Goal: Task Accomplishment & Management: Manage account settings

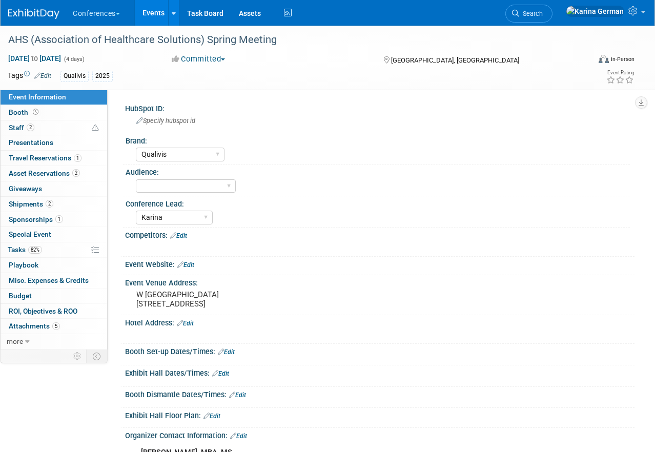
select select "Qualivis"
select select "Karina"
click at [238, 45] on div "AHS (Association of Healthcare Solutions) Spring Meeting" at bounding box center [293, 40] width 576 height 18
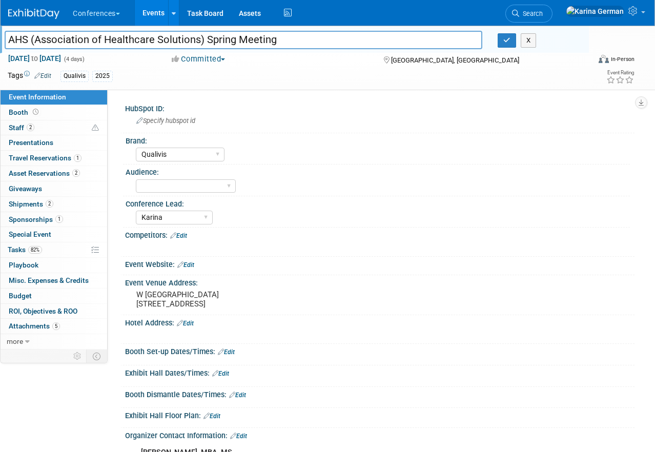
click at [238, 45] on input "AHS (Association of Healthcare Solutions) Spring Meeting" at bounding box center [244, 40] width 478 height 18
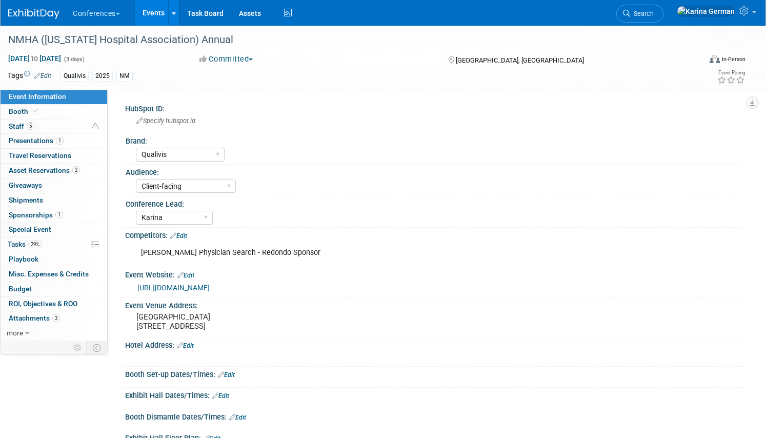
select select "Qualivis"
select select "Client-facing"
select select "Karina"
click at [33, 239] on link "29% Tasks 29%" at bounding box center [54, 244] width 107 height 14
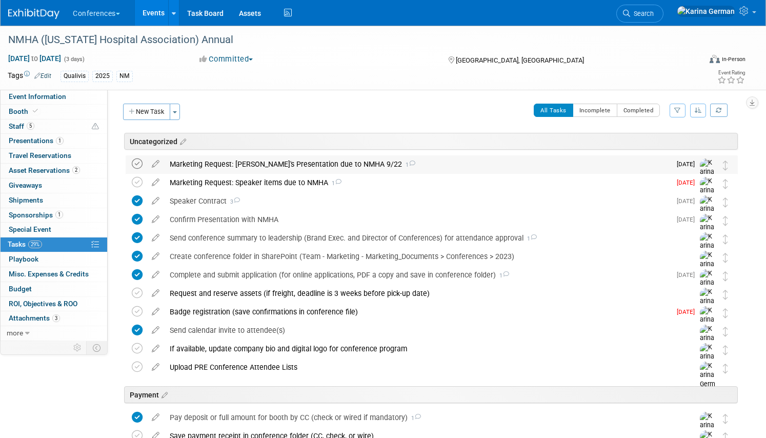
click at [134, 163] on icon at bounding box center [137, 163] width 11 height 11
click at [135, 176] on td at bounding box center [139, 193] width 15 height 39
click at [139, 180] on icon at bounding box center [137, 182] width 11 height 11
click at [238, 180] on div "Marketing Request: Speaker items due to NMHA 1" at bounding box center [417, 182] width 506 height 17
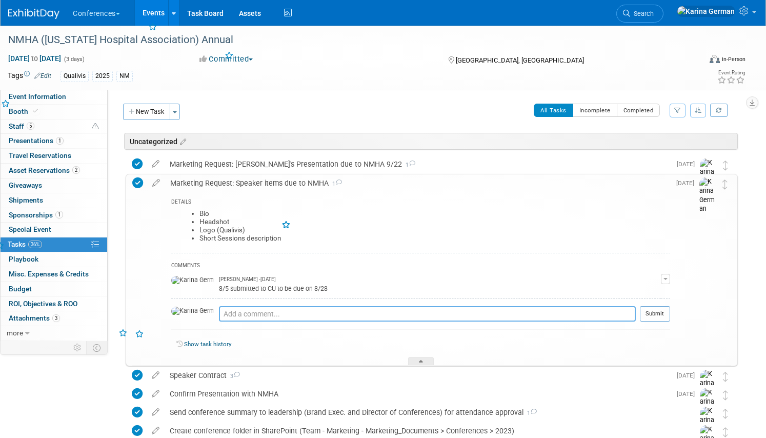
click at [239, 315] on textarea at bounding box center [427, 313] width 417 height 15
type textarea "sent to NMHA"
click at [655, 312] on button "Submit" at bounding box center [655, 313] width 30 height 15
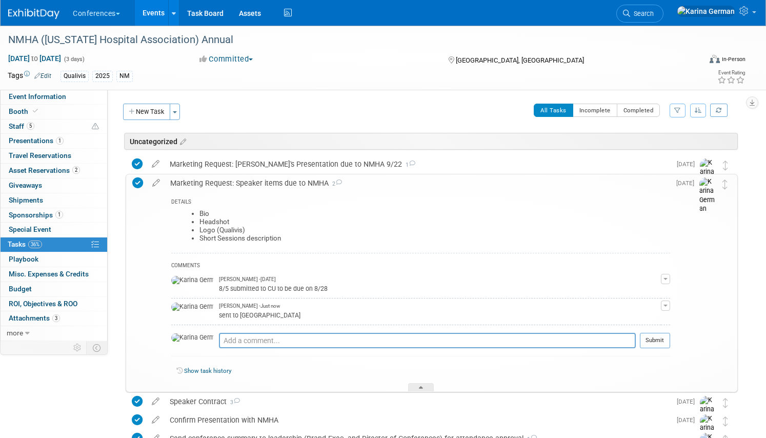
click at [267, 186] on div "Marketing Request: Speaker items due to NMHA 2" at bounding box center [417, 182] width 505 height 17
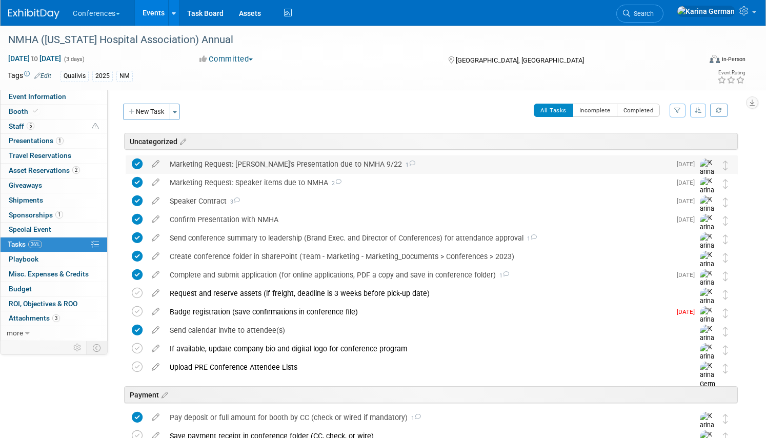
click at [299, 166] on div "Marketing Request: Dani's Presentation due to NMHA 9/22 1" at bounding box center [417, 163] width 506 height 17
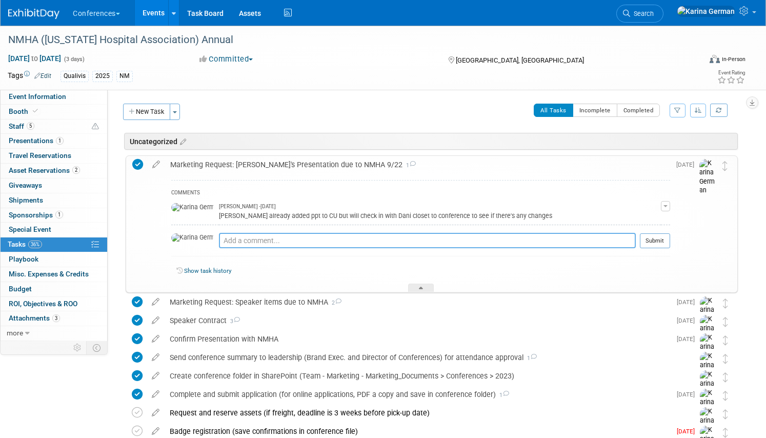
click at [256, 240] on textarea at bounding box center [427, 240] width 417 height 15
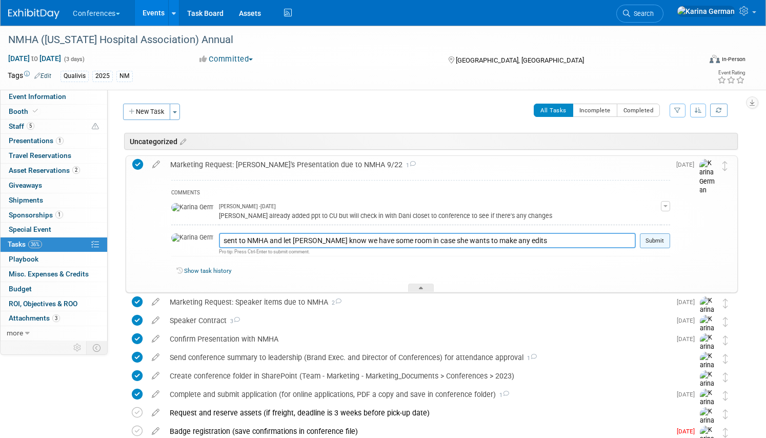
type textarea "sent to NMHA and let Baillie know we have some room in case she wants to make a…"
click at [662, 239] on button "Submit" at bounding box center [655, 240] width 30 height 15
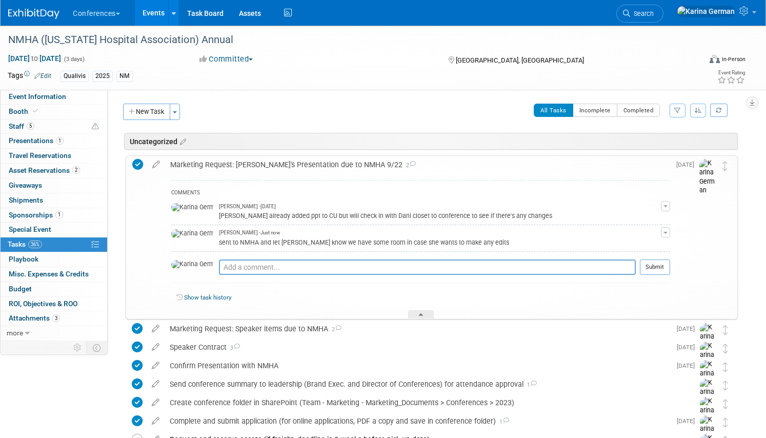
click at [301, 165] on div "Marketing Request: Dani's Presentation due to NMHA 9/22 2" at bounding box center [417, 164] width 505 height 17
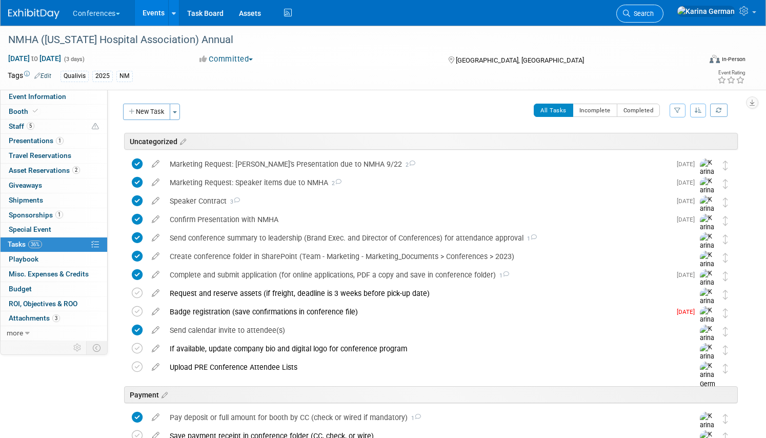
click at [663, 19] on link "Search" at bounding box center [639, 14] width 47 height 18
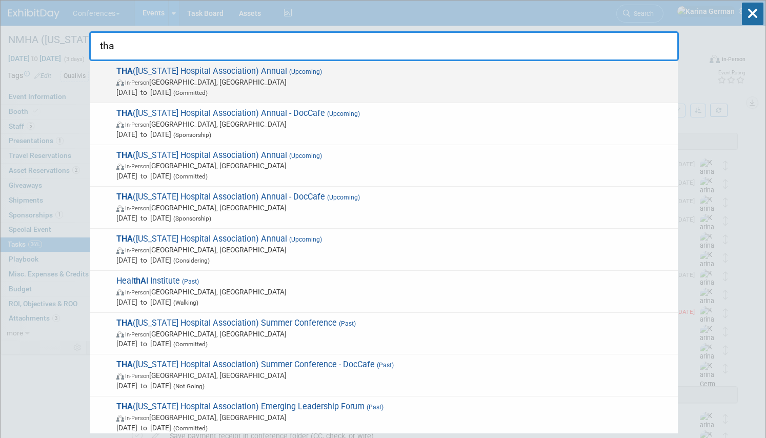
type input "tha"
click at [242, 66] on span "THA (Tennessee Hospital Association) Annual (Upcoming) In-Person Nashville, TN …" at bounding box center [392, 81] width 559 height 31
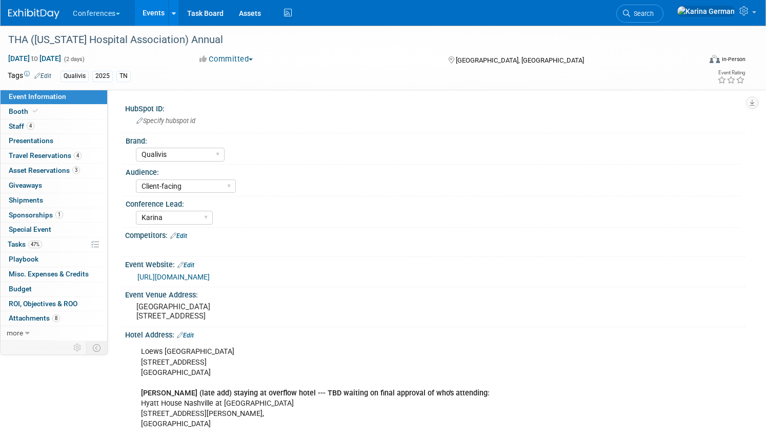
select select "Qualivis"
select select "Client-facing"
select select "Karina"
click at [49, 245] on link "47% Tasks 47%" at bounding box center [54, 244] width 107 height 14
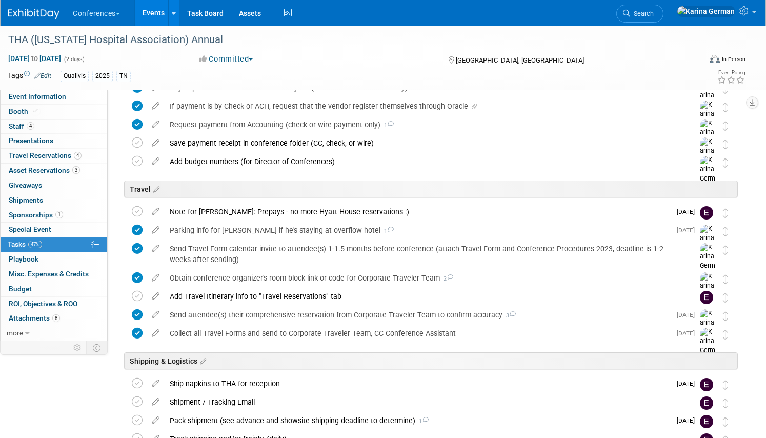
scroll to position [446, 0]
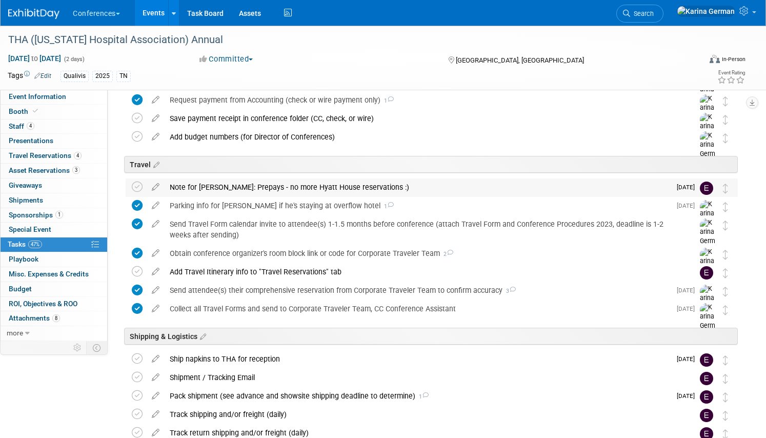
click at [368, 189] on div "Note for Erin: Prepays - no more Hyatt House reservations :)" at bounding box center [417, 186] width 506 height 17
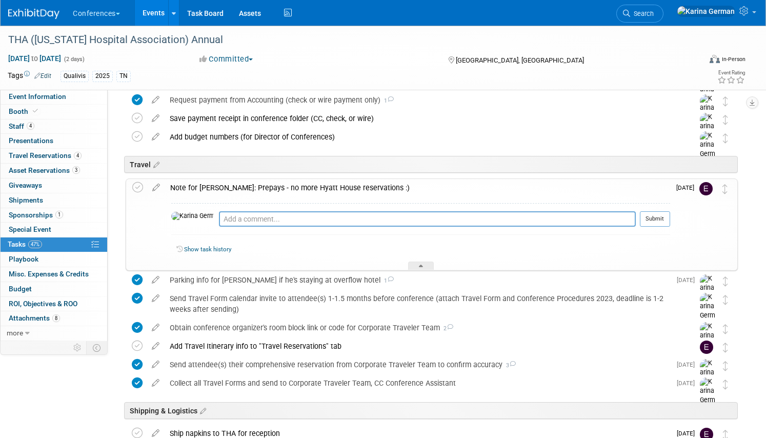
click at [368, 189] on div "Note for Erin: Prepays - no more Hyatt House reservations :)" at bounding box center [417, 187] width 505 height 17
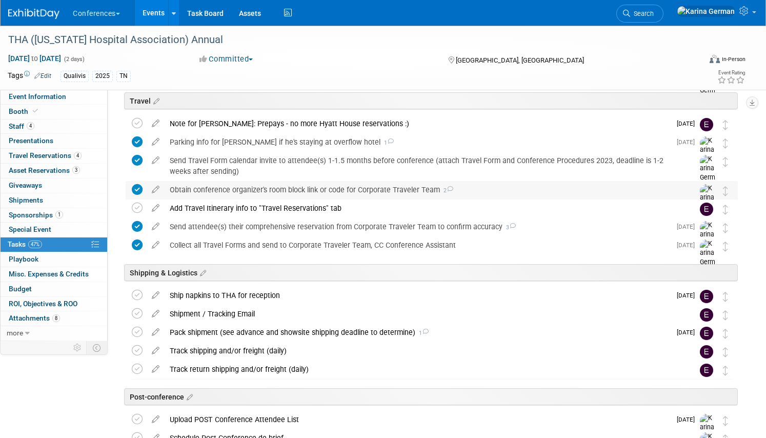
scroll to position [510, 0]
click at [327, 237] on div "Collect all Travel Forms and send to Corporate Traveler Team, CC Conference Ass…" at bounding box center [417, 244] width 506 height 17
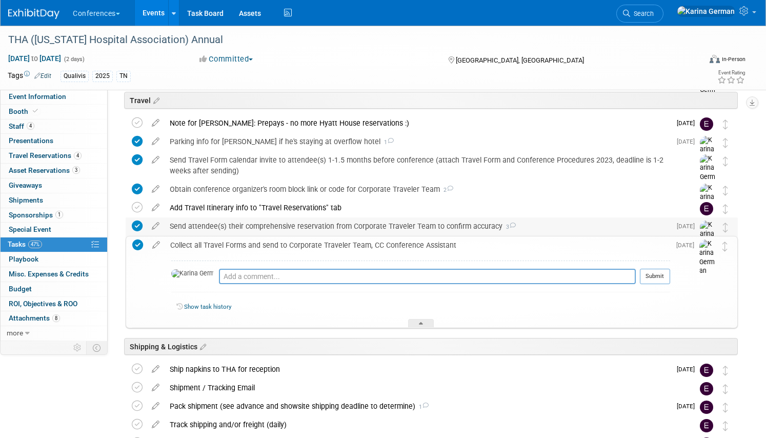
click at [324, 229] on div "Send attendee(s) their comprehensive reservation from Corporate Traveler Team t…" at bounding box center [417, 225] width 506 height 17
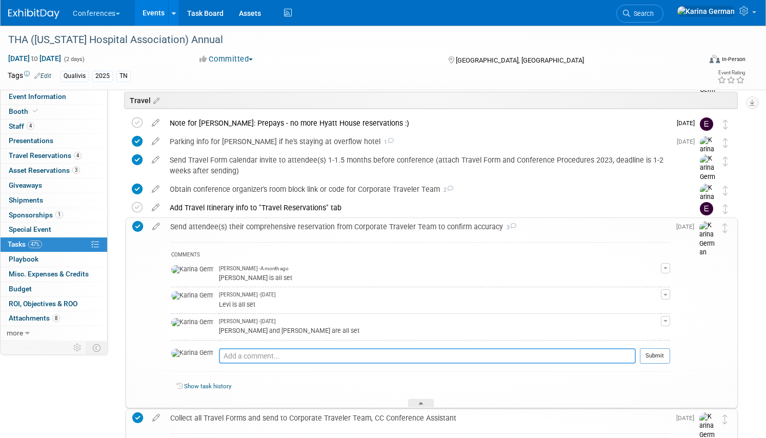
click at [242, 355] on textarea at bounding box center [427, 355] width 417 height 15
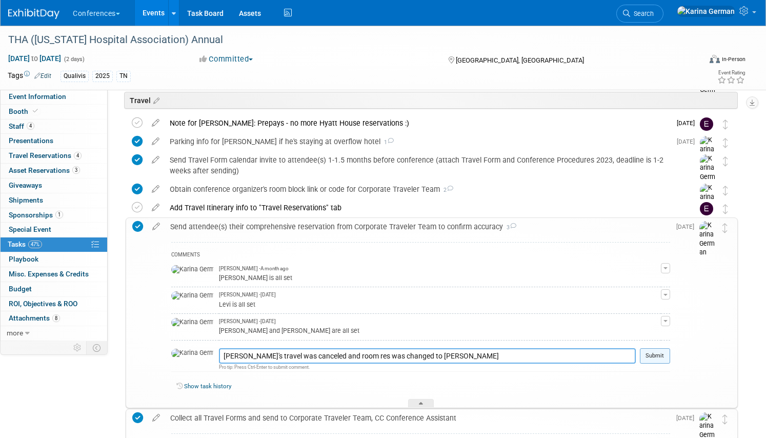
type textarea "Levi's travel was canceled and room res was changed to Matt"
click at [661, 356] on button "Submit" at bounding box center [655, 355] width 30 height 15
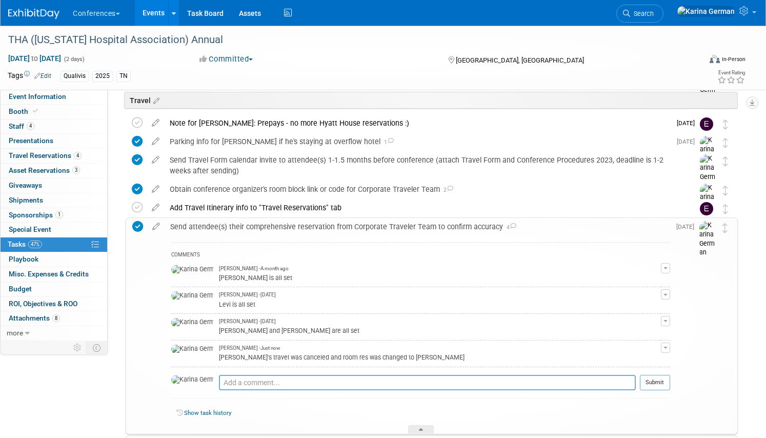
click at [226, 381] on textarea at bounding box center [427, 382] width 417 height 15
type textarea "[PERSON_NAME] is all set"
click at [655, 375] on button "Submit" at bounding box center [655, 382] width 30 height 15
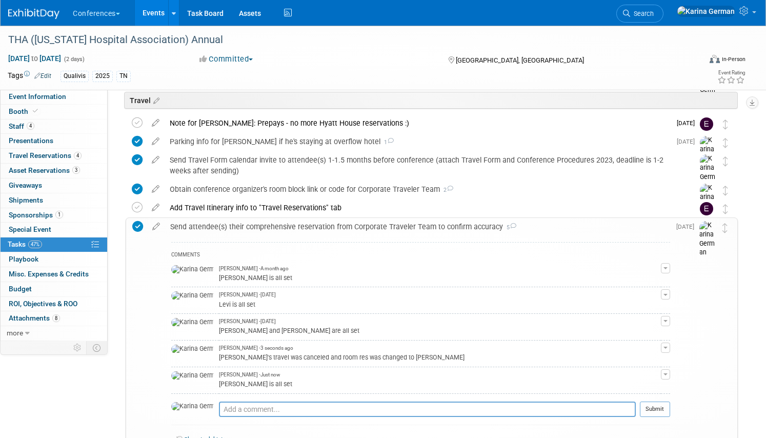
click at [289, 223] on div "Send attendee(s) their comprehensive reservation from Corporate Traveler Team t…" at bounding box center [417, 226] width 505 height 17
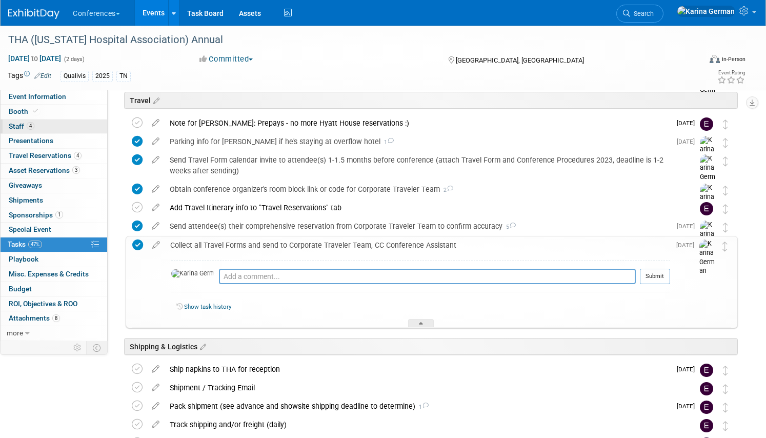
click at [69, 130] on link "4 Staff 4" at bounding box center [54, 126] width 107 height 14
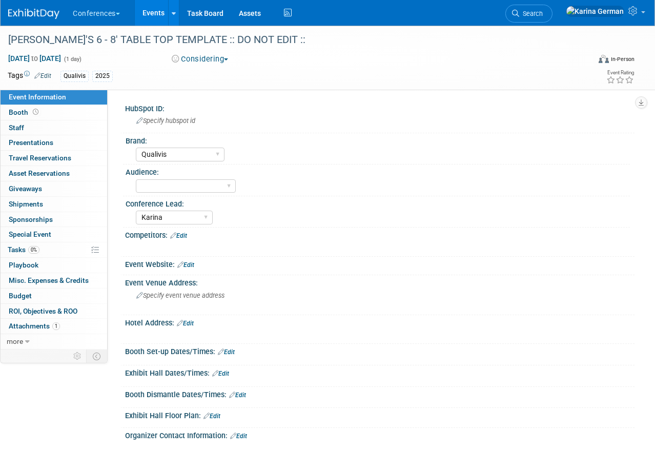
select select "Qualivis"
select select "Karina"
click at [56, 337] on link "more" at bounding box center [54, 341] width 107 height 15
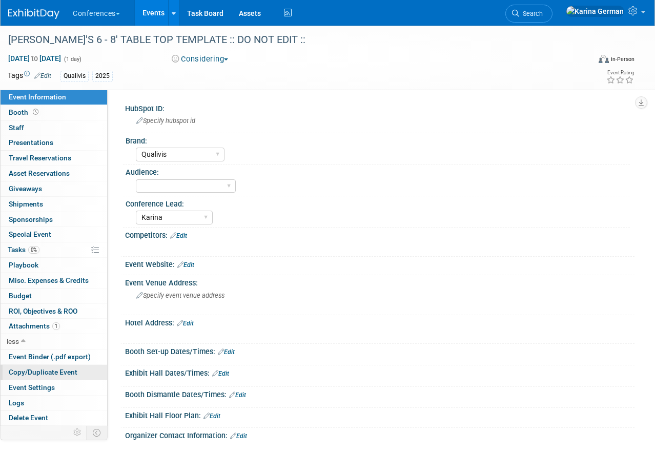
click at [56, 370] on span "Copy/Duplicate Event" at bounding box center [43, 372] width 69 height 8
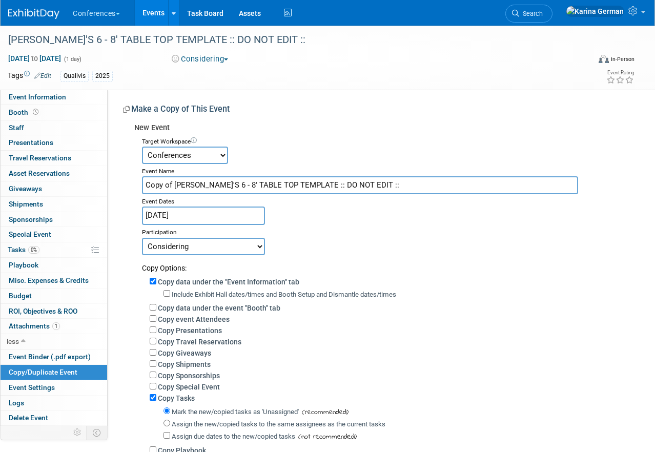
click at [337, 181] on input "Copy of KARINA'S 6 - 8' TABLE TOP TEMPLATE :: DO NOT EDIT ::" at bounding box center [360, 185] width 436 height 18
paste input "AHS (Association of Healthcare Solutions) Spring Meeting"
click at [313, 183] on input "AHS (Association of Healthcare Solutions) Spring Meeting" at bounding box center [360, 185] width 436 height 18
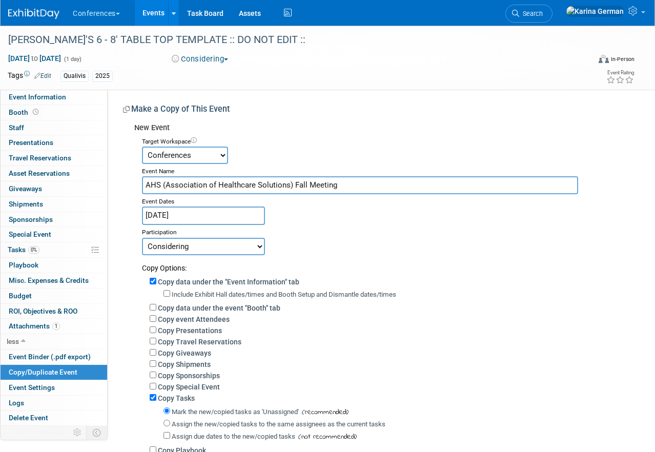
type input "AHS (Association of Healthcare Solutions) Fall Meeting"
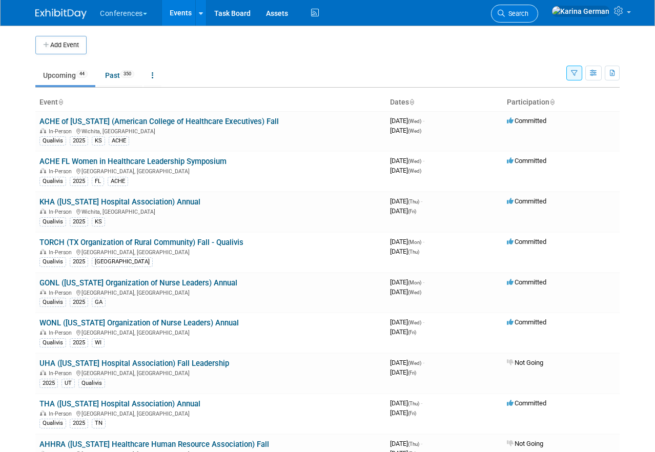
click at [528, 12] on span "Search" at bounding box center [517, 14] width 24 height 8
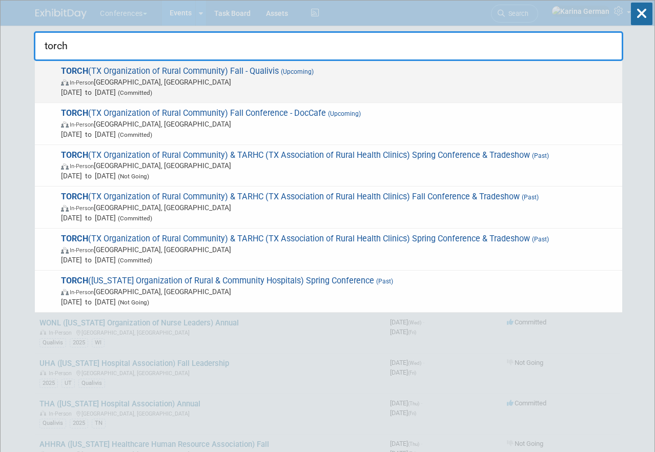
type input "torch"
click at [152, 71] on span "TORCH (TX Organization of Rural Community) Fall - Qualivis (Upcoming) In-Person…" at bounding box center [337, 81] width 559 height 31
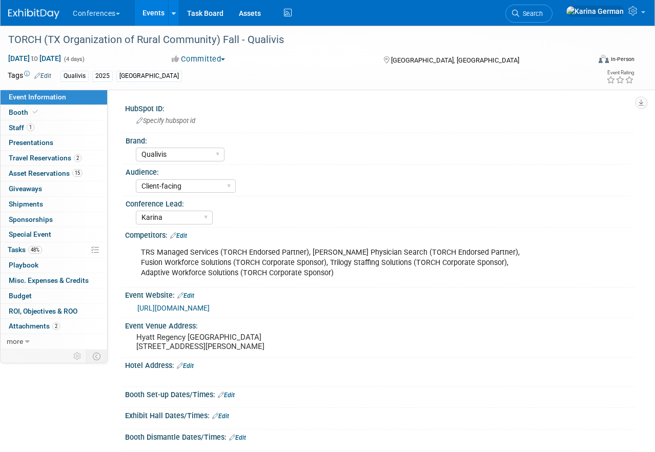
select select "Qualivis"
select select "Client-facing"
select select "Karina"
click at [50, 219] on span "Sponsorships 0" at bounding box center [31, 219] width 44 height 8
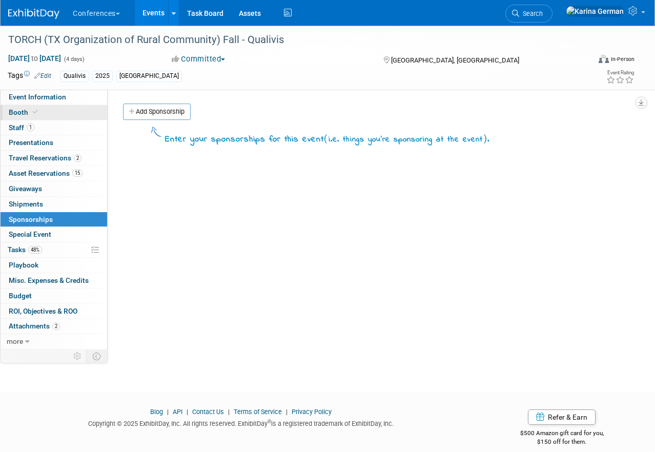
click at [59, 116] on link "Booth" at bounding box center [54, 112] width 107 height 15
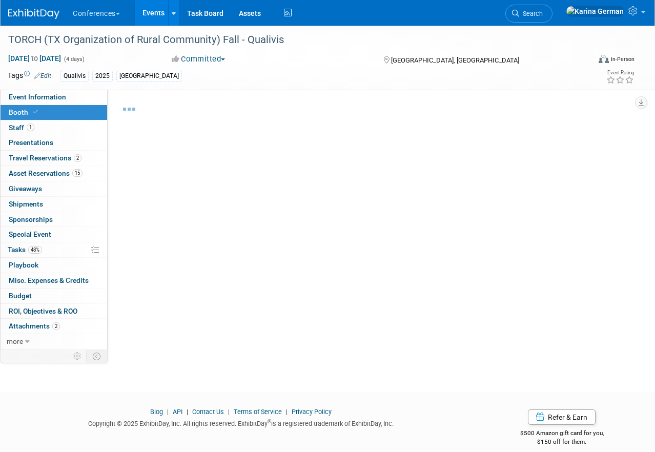
select select "6' tabletop"
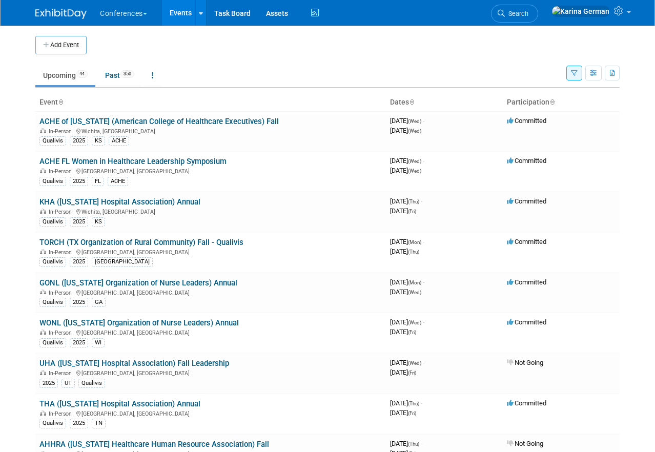
click at [538, 3] on li "Search" at bounding box center [514, 12] width 47 height 25
click at [528, 17] on span "Search" at bounding box center [517, 14] width 24 height 8
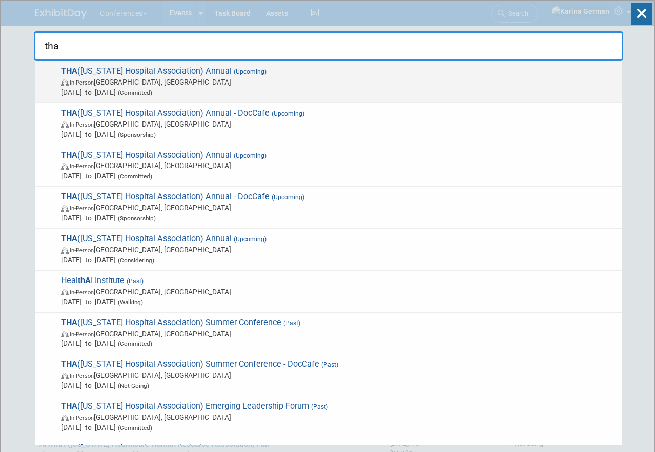
type input "tha"
click at [216, 76] on span "THA ([US_STATE] Hospital Association) Annual (Upcoming) In-Person [GEOGRAPHIC_D…" at bounding box center [337, 81] width 559 height 31
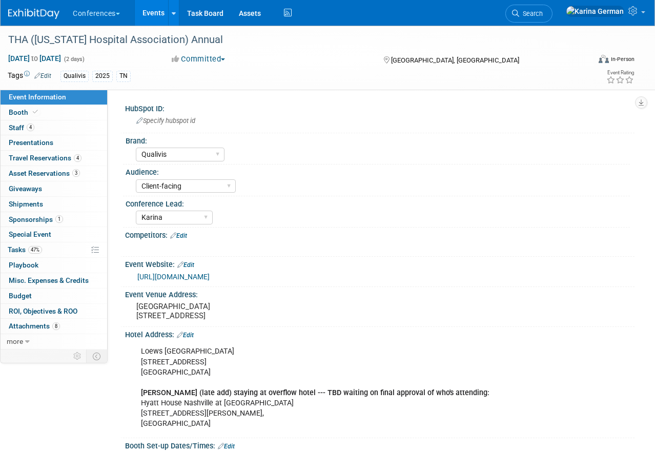
select select "Qualivis"
select select "Client-facing"
select select "Karina"
click at [47, 251] on link "47% Tasks 47%" at bounding box center [54, 249] width 107 height 15
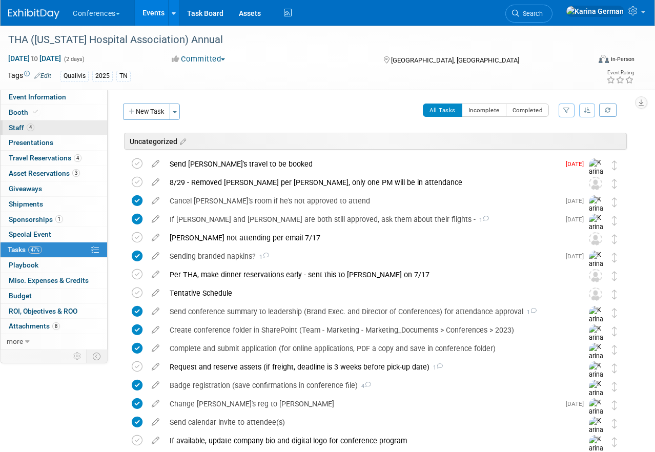
click at [59, 123] on link "4 Staff 4" at bounding box center [54, 127] width 107 height 15
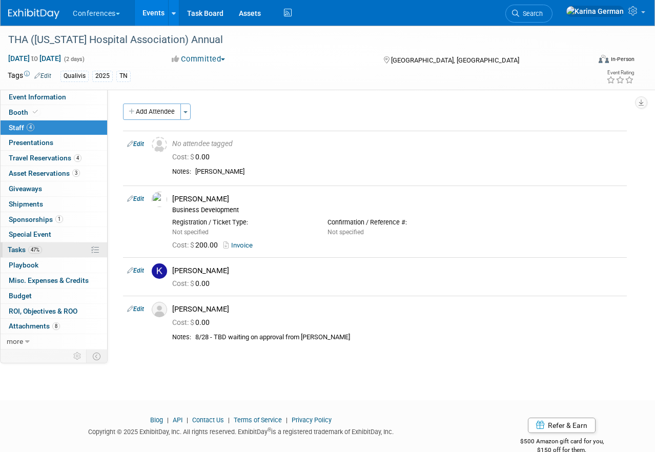
click at [44, 252] on link "47% Tasks 47%" at bounding box center [54, 249] width 107 height 15
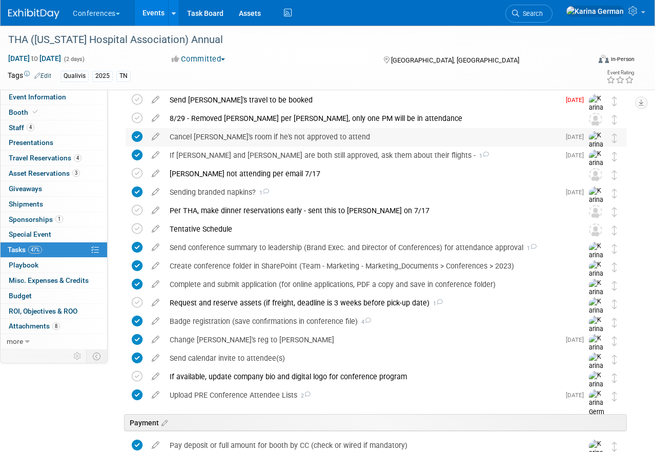
scroll to position [69, 0]
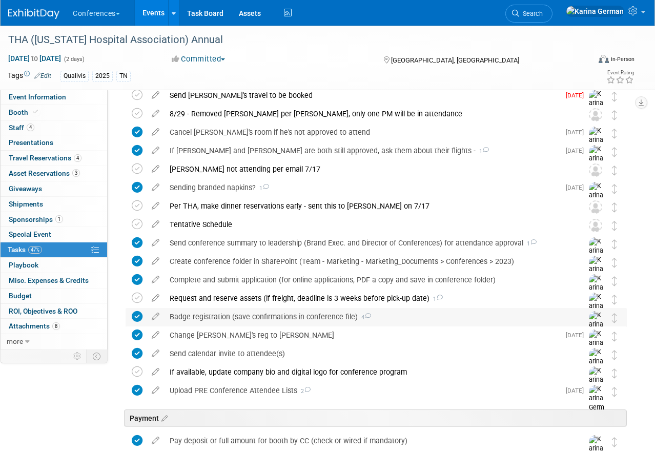
click at [211, 311] on div "Badge registration (save confirmations in conference file) 4" at bounding box center [366, 316] width 404 height 17
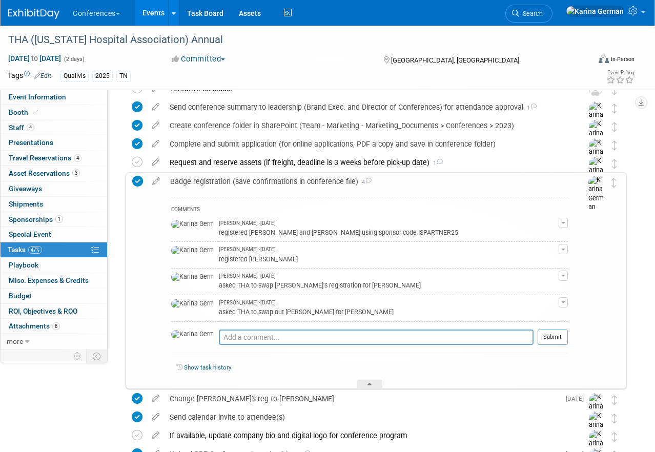
scroll to position [207, 0]
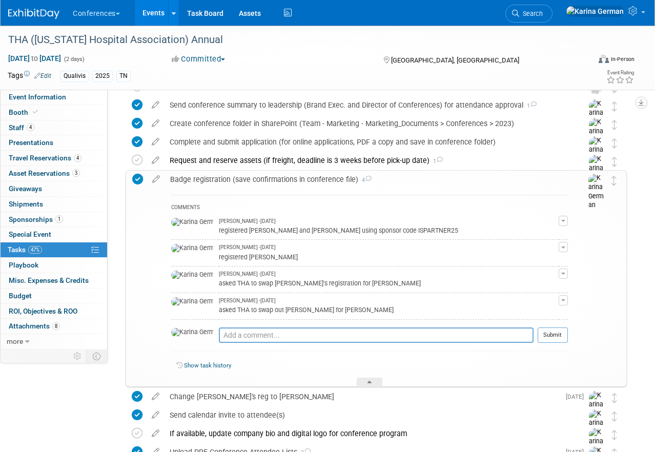
click at [215, 179] on div "Badge registration (save confirmations in conference file) 4" at bounding box center [366, 179] width 403 height 17
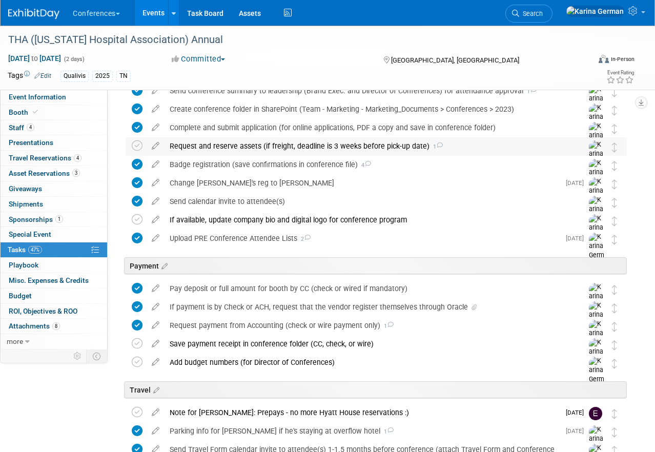
scroll to position [228, 0]
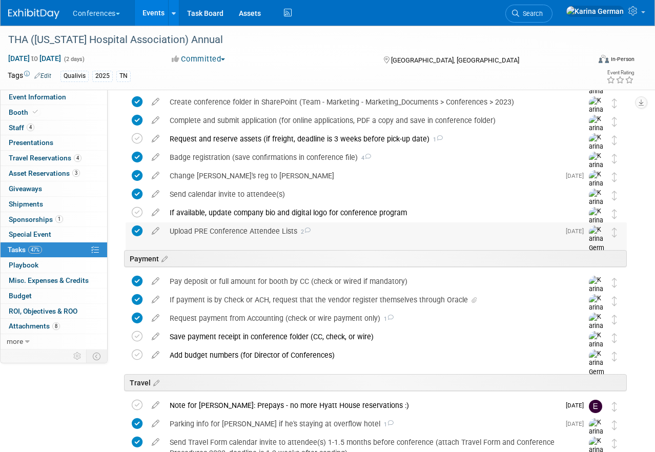
click at [239, 233] on div "Upload PRE Conference Attendee Lists 2" at bounding box center [361, 230] width 395 height 17
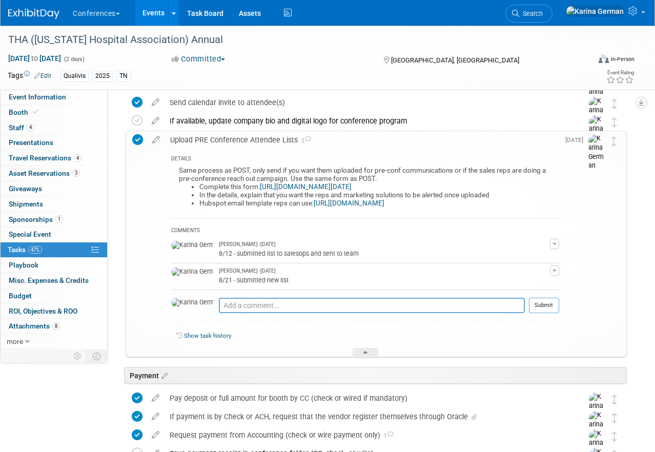
scroll to position [321, 0]
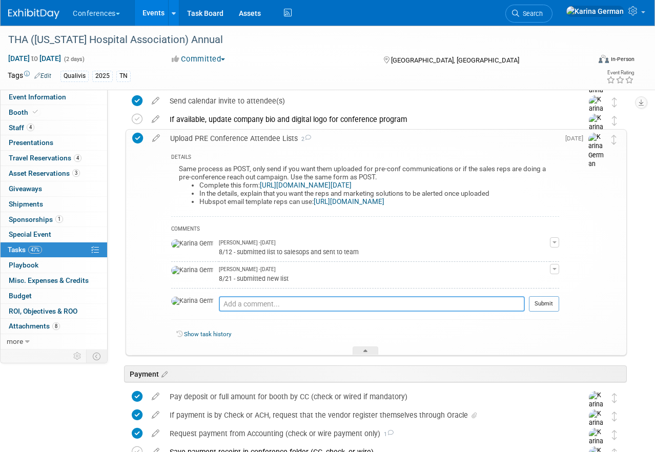
click at [231, 306] on textarea at bounding box center [372, 303] width 306 height 15
click at [280, 307] on textarea "9/2 - submitted new list" at bounding box center [372, 303] width 306 height 15
type textarea "9/2 - submitted new list"
click at [546, 299] on button "Submit" at bounding box center [544, 303] width 30 height 15
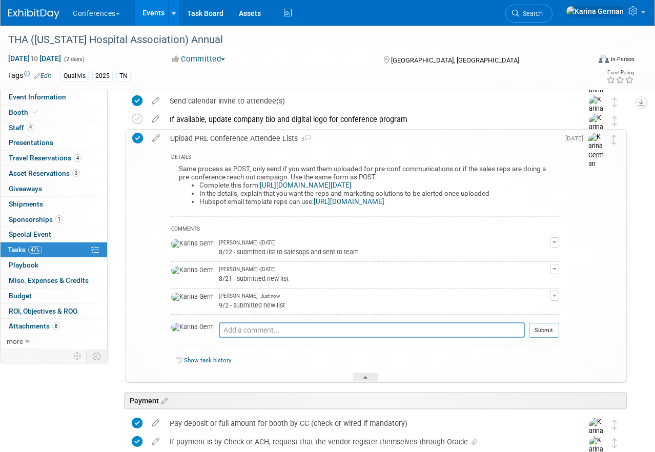
click at [352, 184] on link "https://forms.monday.com/forms/aae04596fff7cdb63096c70fe9d2b002?r=use1" at bounding box center [306, 185] width 92 height 8
click at [267, 139] on div "Upload PRE Conference Attendee Lists 3" at bounding box center [362, 138] width 394 height 17
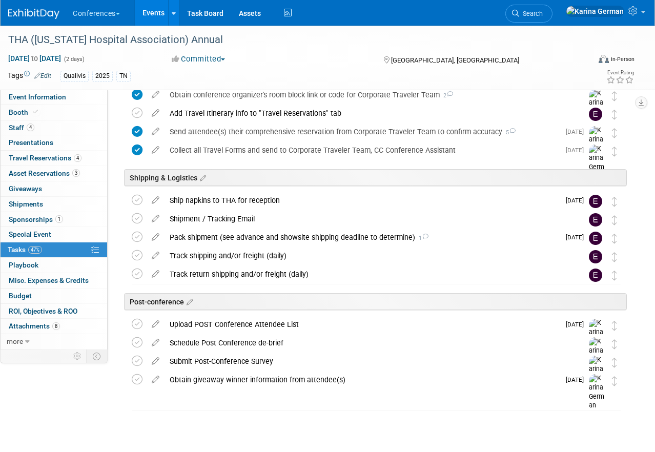
scroll to position [597, 0]
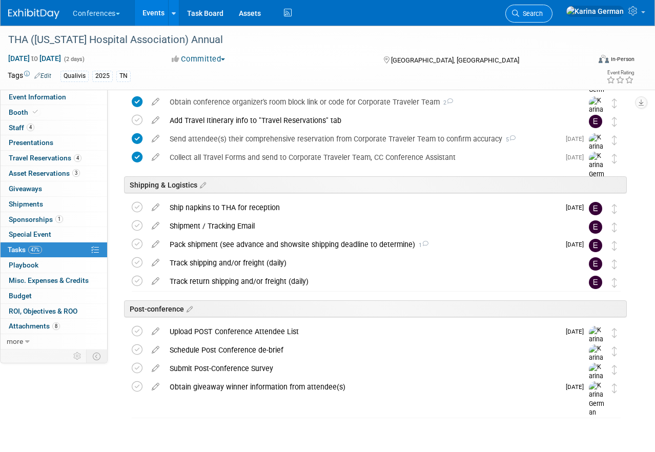
click at [543, 11] on span "Search" at bounding box center [531, 14] width 24 height 8
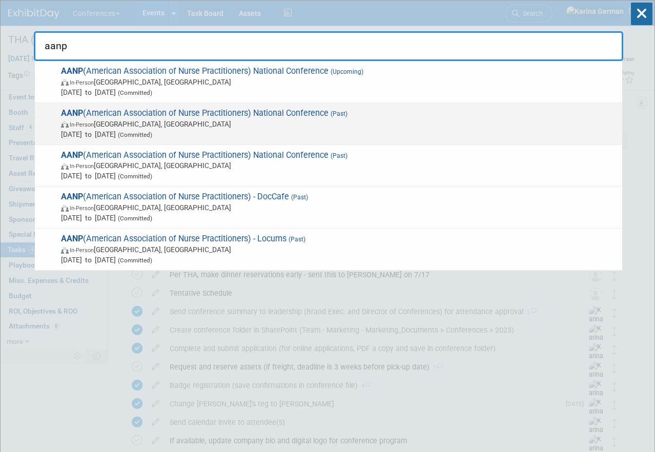
type input "aanp"
click at [357, 117] on span "AANP (American Association of Nurse Practitioners) National Conference (Past) I…" at bounding box center [337, 123] width 559 height 31
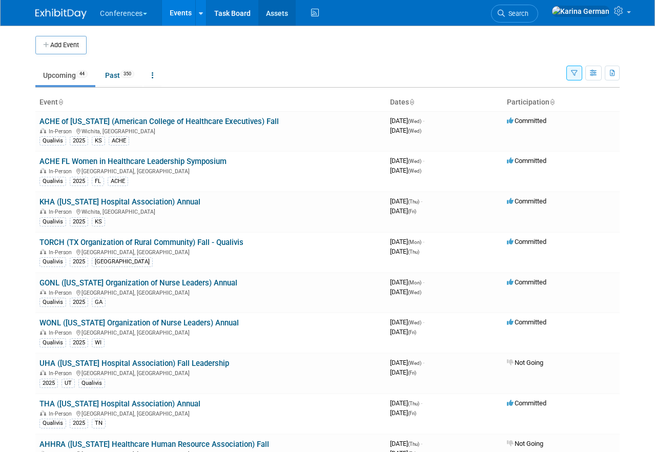
click at [276, 14] on link "Assets" at bounding box center [276, 13] width 37 height 26
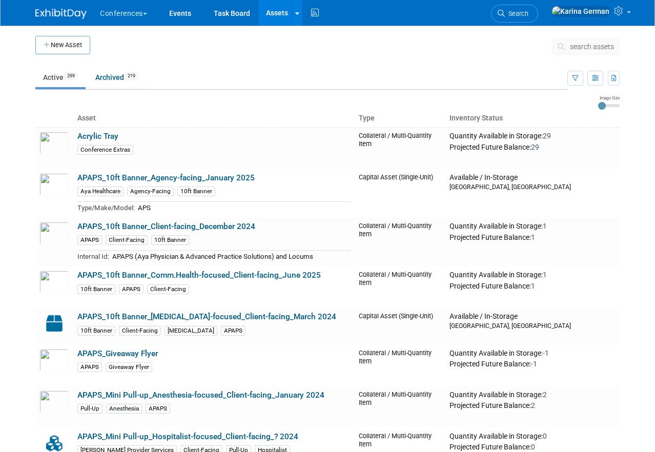
click at [584, 48] on span "search assets" at bounding box center [592, 47] width 44 height 8
click at [574, 48] on span "search assets" at bounding box center [592, 47] width 44 height 8
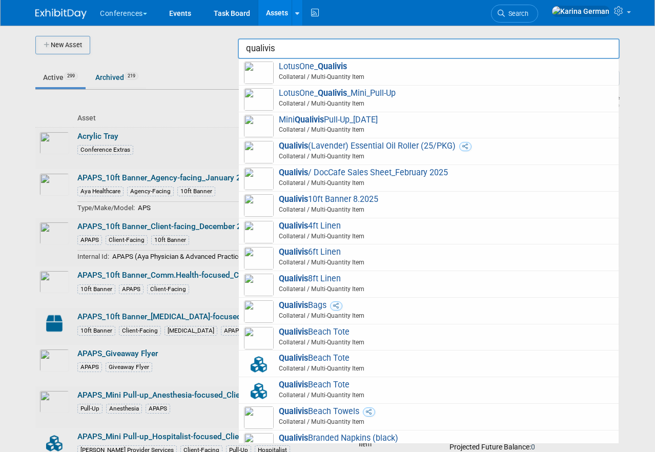
click at [286, 49] on input "qualivis" at bounding box center [429, 48] width 382 height 20
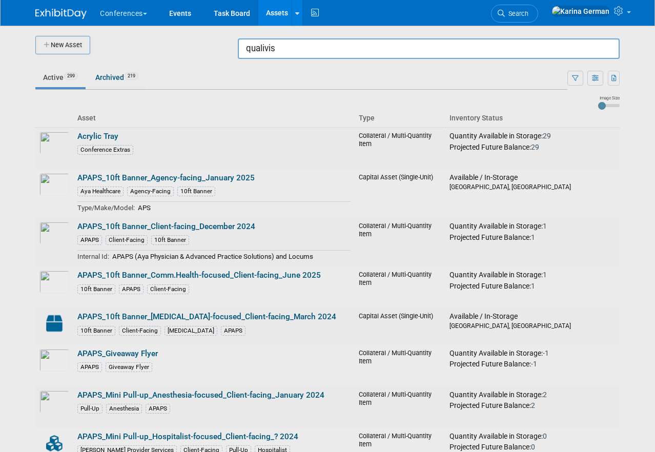
click at [286, 49] on input "qualivis" at bounding box center [429, 48] width 382 height 20
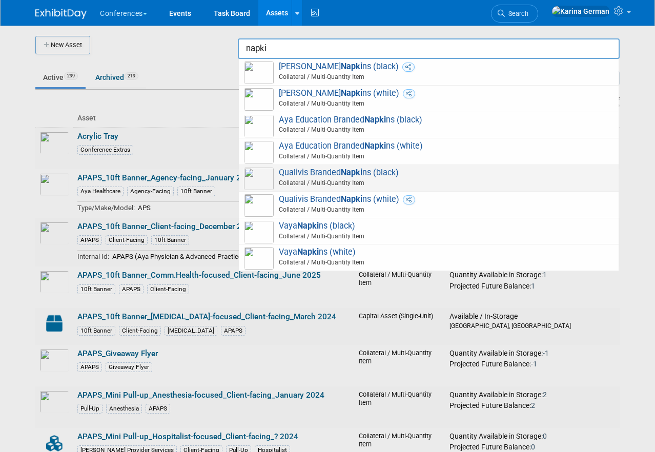
click at [316, 184] on span "Collateral / Multi-Quantity Item" at bounding box center [430, 182] width 366 height 9
type input "Qualivis Branded Napkins (black)"
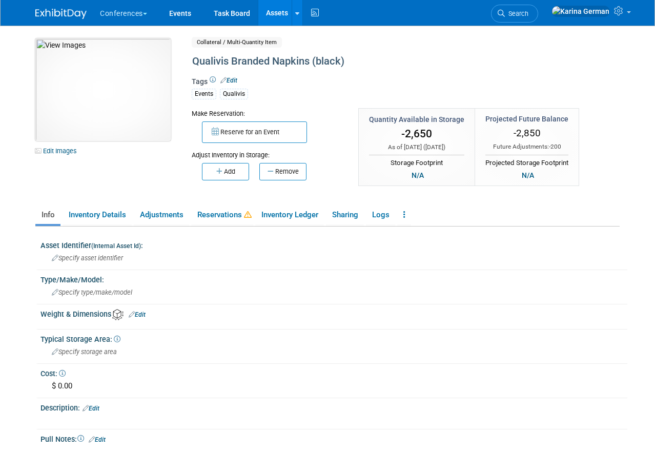
click at [80, 111] on img at bounding box center [102, 89] width 135 height 102
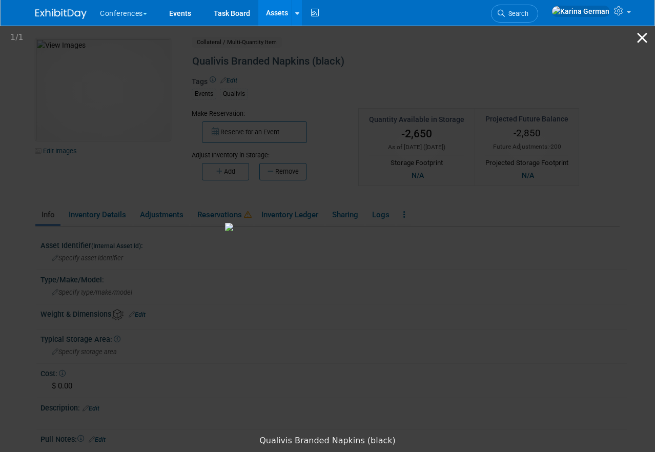
click at [643, 36] on button "Close gallery" at bounding box center [642, 38] width 26 height 24
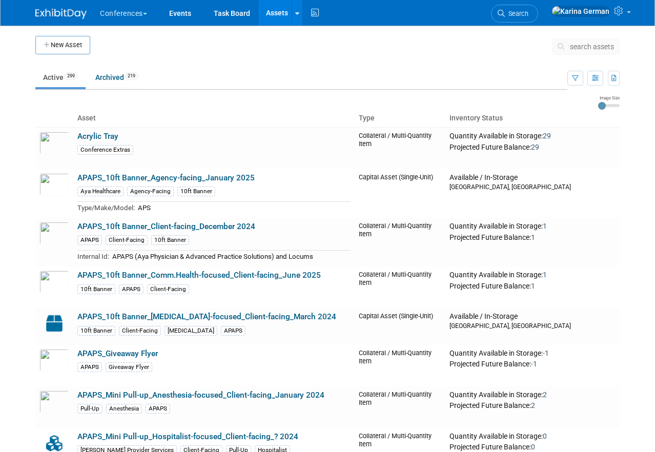
click at [566, 43] on icon at bounding box center [563, 46] width 11 height 7
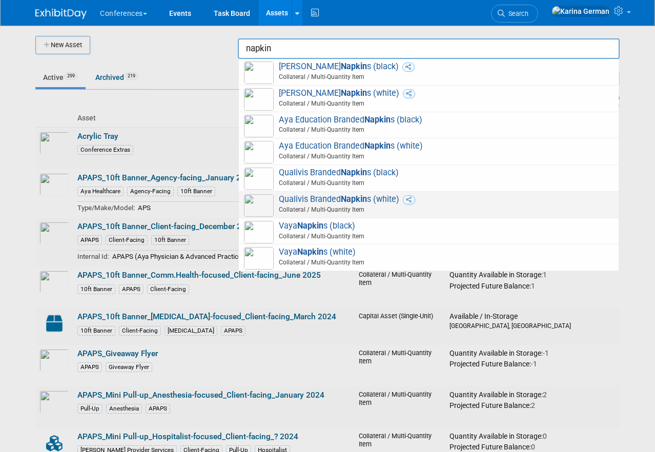
click at [346, 202] on strong "Napkin" at bounding box center [354, 199] width 26 height 10
type input "Qualivis Branded Napkins (white)"
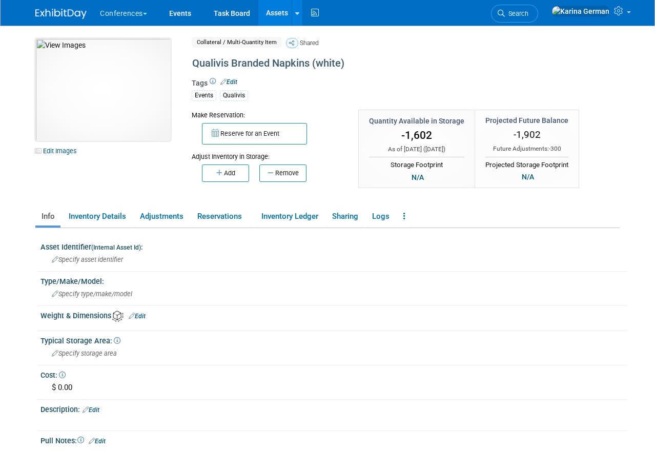
click at [111, 113] on img at bounding box center [102, 89] width 135 height 102
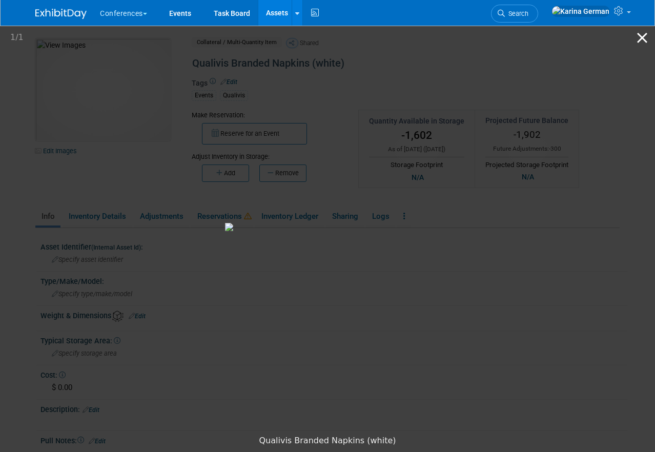
click at [645, 39] on button "Close gallery" at bounding box center [642, 38] width 26 height 24
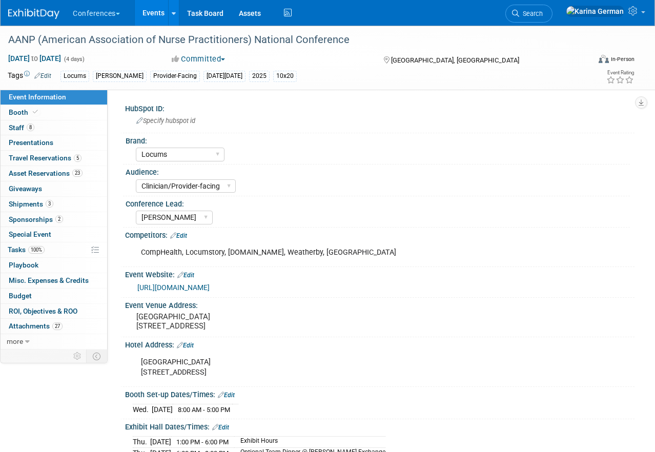
select select "Locums"
select select "Clinician/Provider-facing"
select select "[PERSON_NAME]"
click at [552, 23] on li "Search" at bounding box center [528, 12] width 47 height 25
click at [543, 15] on span "Search" at bounding box center [531, 14] width 24 height 8
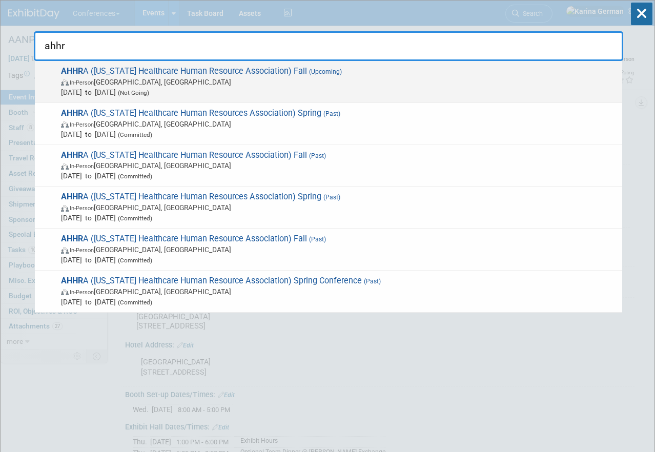
type input "ahhr"
click at [282, 79] on span "In-Person [GEOGRAPHIC_DATA], [GEOGRAPHIC_DATA]" at bounding box center [339, 82] width 556 height 10
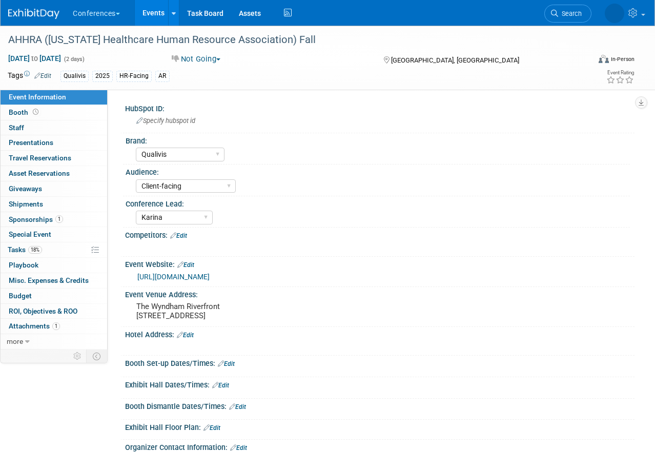
select select "Qualivis"
select select "Client-facing"
select select "Karina"
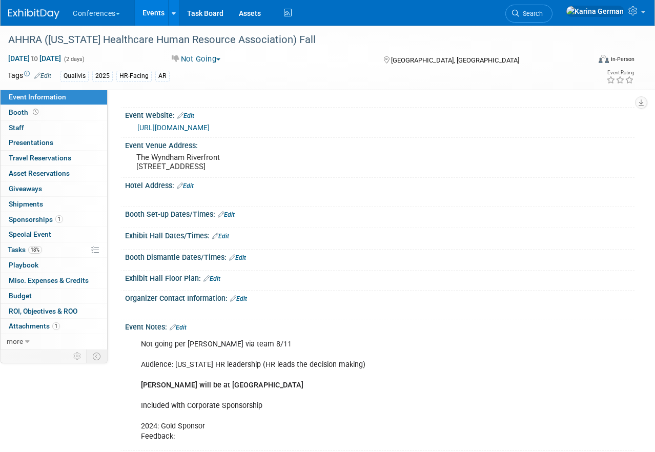
scroll to position [278, 0]
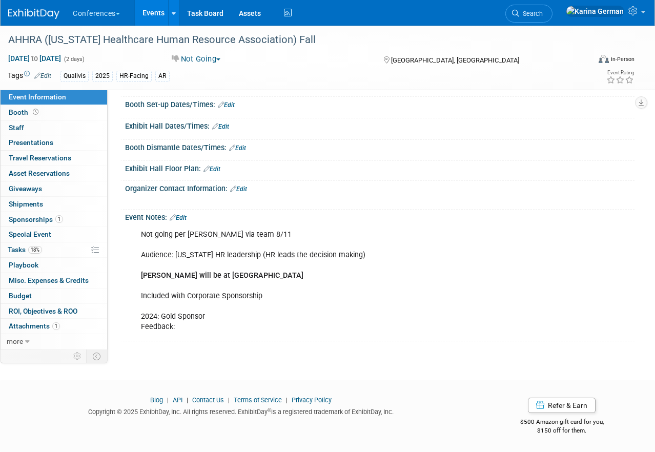
click at [185, 216] on link "Edit" at bounding box center [178, 217] width 17 height 7
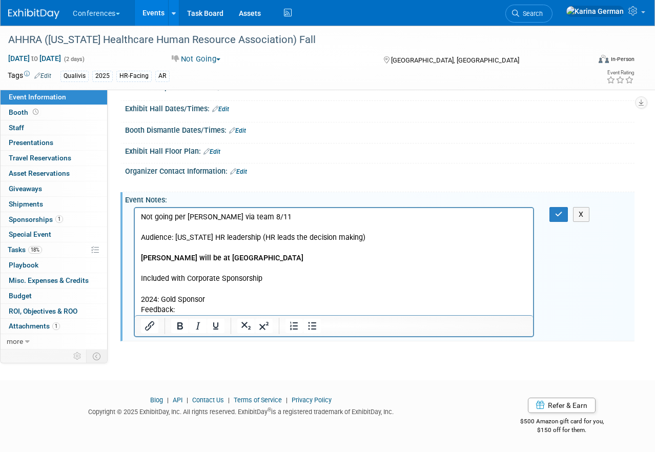
scroll to position [0, 0]
click at [231, 218] on p "Not going per Kelly via team 8/11 Audience: Arkansas HR leadership (HR leads th…" at bounding box center [334, 263] width 386 height 103
click at [557, 218] on icon "button" at bounding box center [559, 214] width 8 height 7
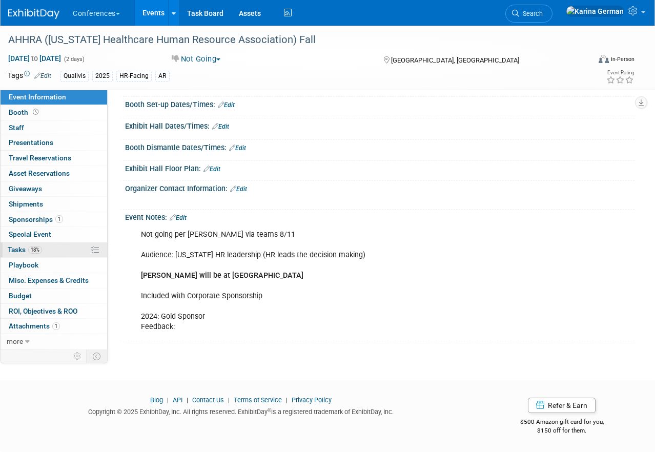
click at [44, 250] on link "18% Tasks 18%" at bounding box center [54, 249] width 107 height 15
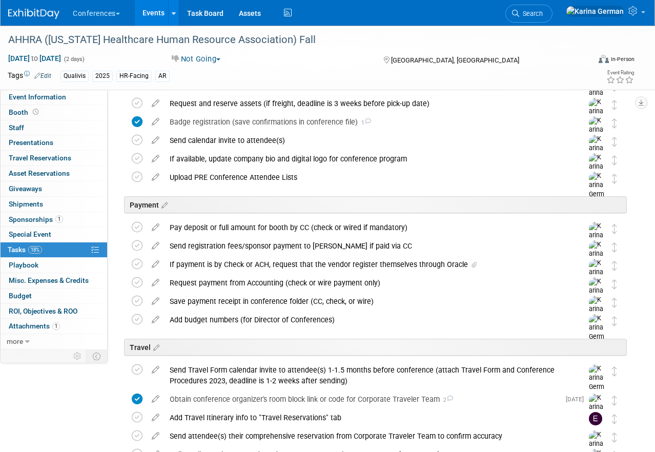
scroll to position [137, 0]
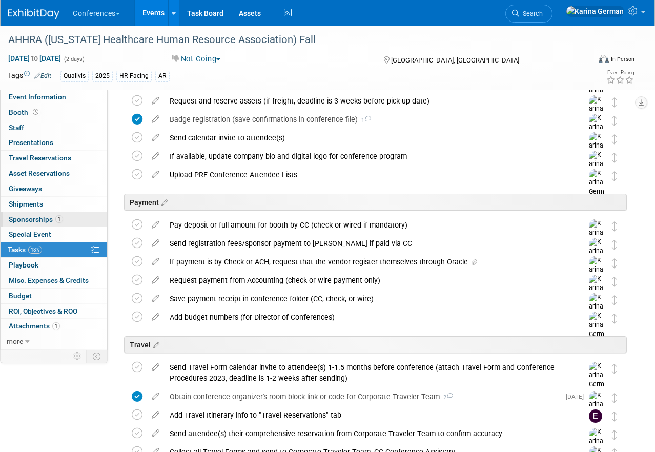
click at [64, 219] on link "1 Sponsorships 1" at bounding box center [54, 219] width 107 height 15
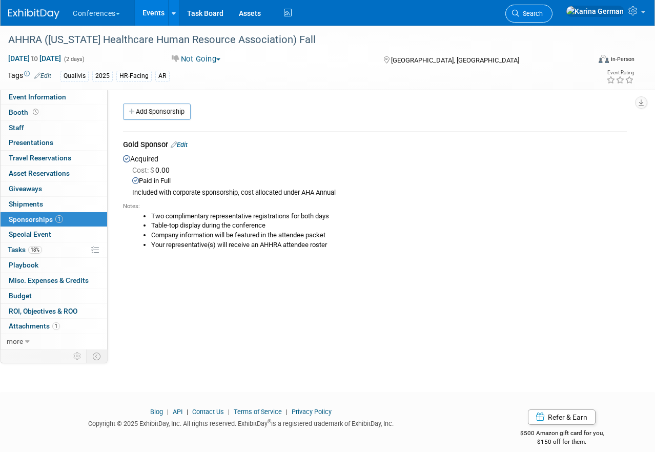
click at [543, 14] on span "Search" at bounding box center [531, 14] width 24 height 8
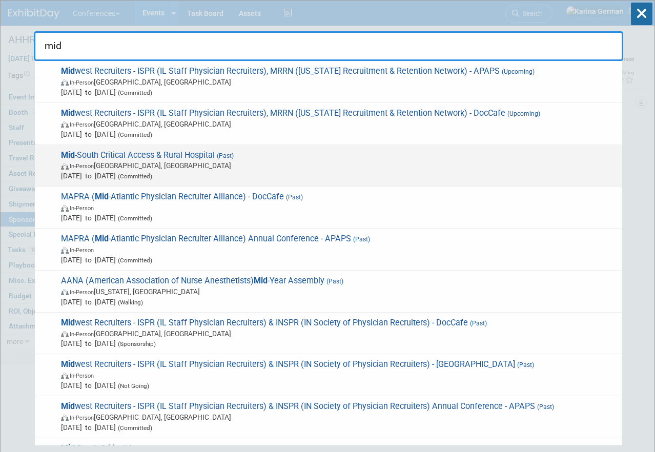
type input "mid"
click at [297, 176] on span "Aug 20, 2025 to Aug 22, 2025 (Committed)" at bounding box center [339, 176] width 556 height 10
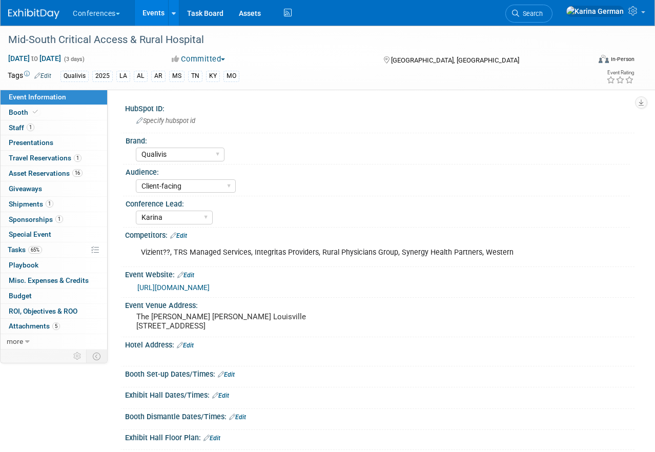
select select "Qualivis"
select select "Client-facing"
select select "Karina"
click at [42, 252] on span "Tasks 65%" at bounding box center [25, 249] width 34 height 8
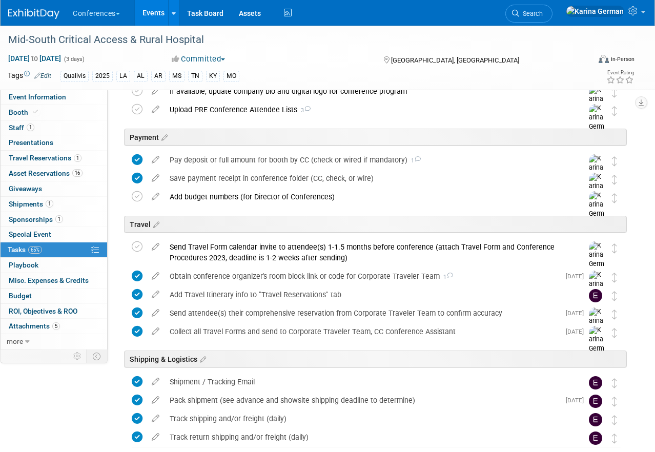
scroll to position [383, 0]
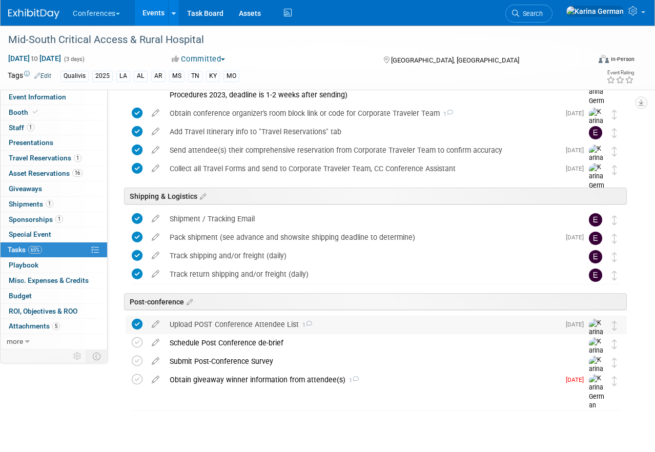
click at [245, 321] on div "Upload POST Conference Attendee List 1" at bounding box center [361, 324] width 395 height 17
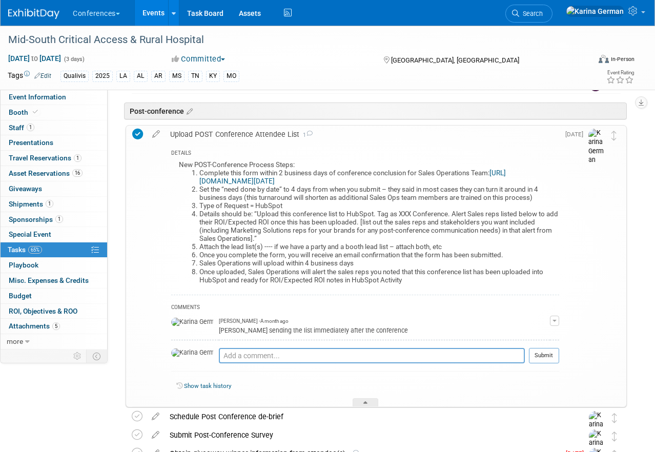
scroll to position [581, 0]
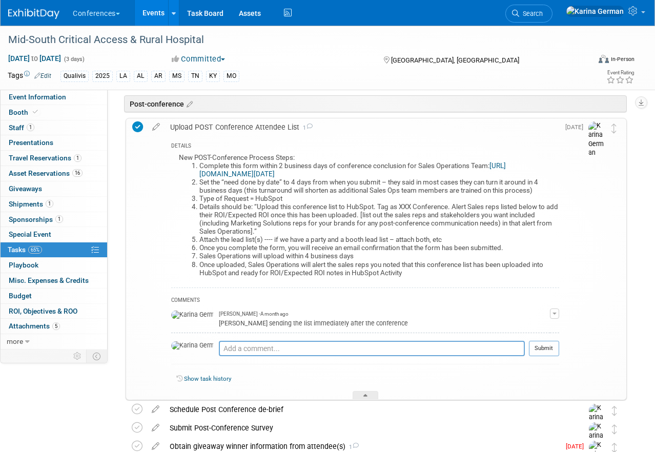
click at [231, 130] on div "Upload POST Conference Attendee List 1" at bounding box center [362, 126] width 394 height 17
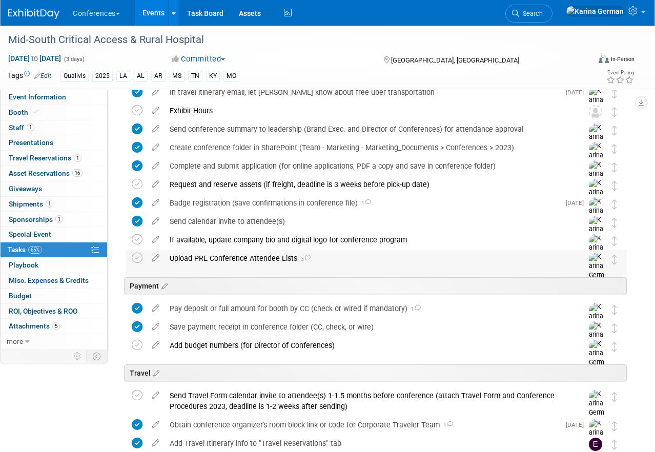
click at [242, 263] on div "Upload PRE Conference Attendee Lists 3" at bounding box center [366, 258] width 404 height 17
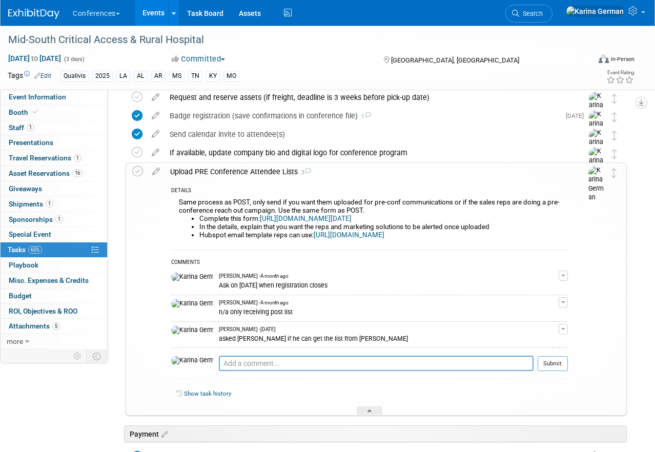
scroll to position [159, 0]
click at [236, 179] on div "Upload PRE Conference Attendee Lists 3" at bounding box center [366, 170] width 403 height 17
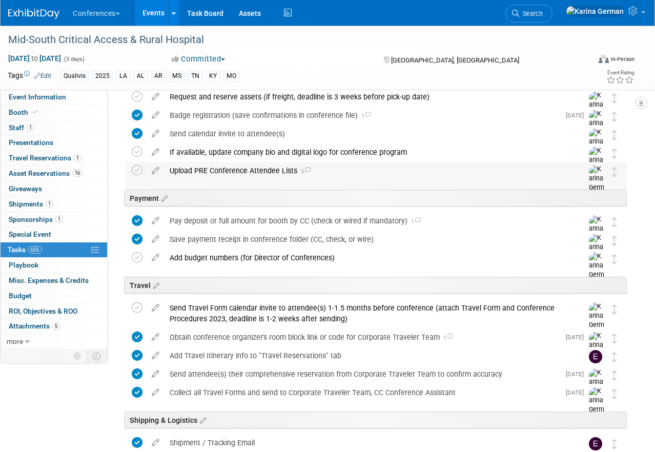
scroll to position [383, 0]
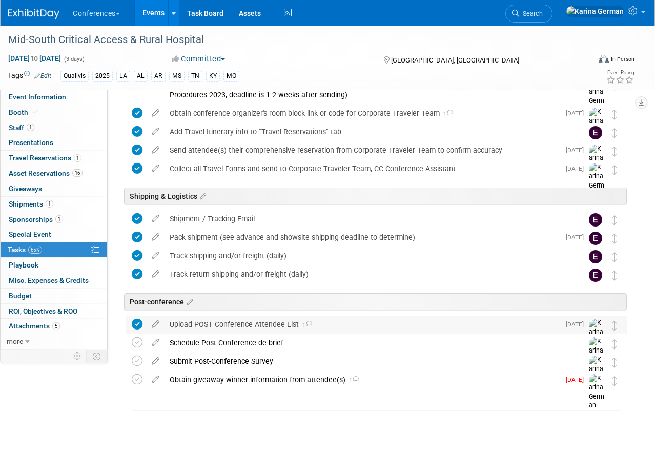
click at [239, 326] on div "Upload POST Conference Attendee List 1" at bounding box center [361, 324] width 395 height 17
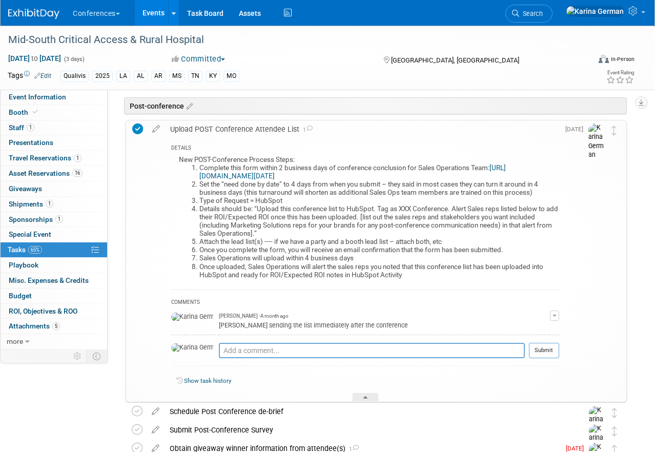
scroll to position [579, 0]
click at [219, 351] on textarea at bounding box center [372, 350] width 306 height 15
type textarea "sent to joe and submitted to salesops"
click at [545, 354] on button "Submit" at bounding box center [544, 350] width 30 height 15
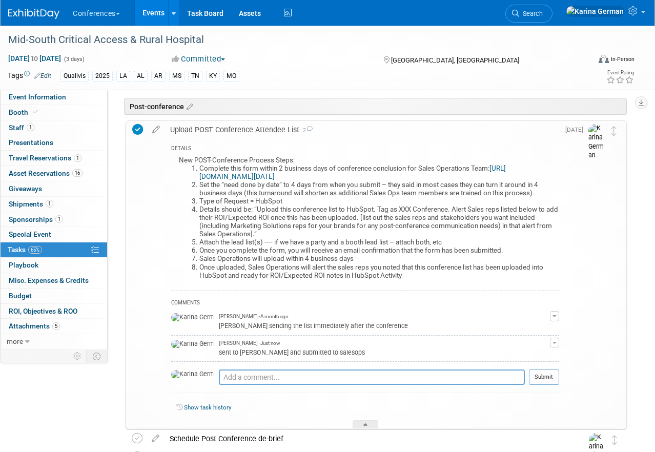
click at [203, 129] on div "Upload POST Conference Attendee List 2" at bounding box center [362, 129] width 394 height 17
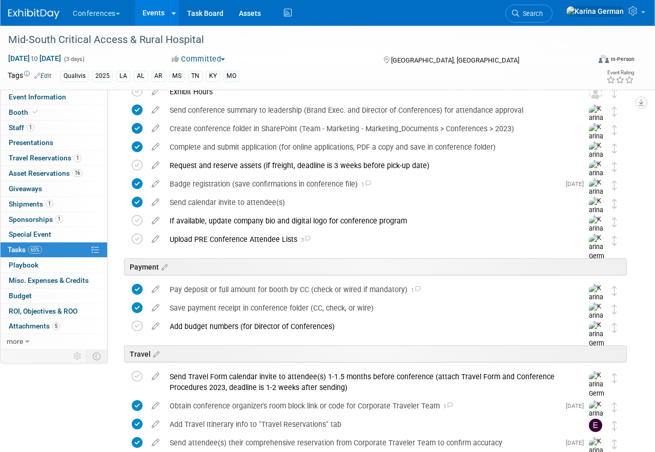
scroll to position [0, 0]
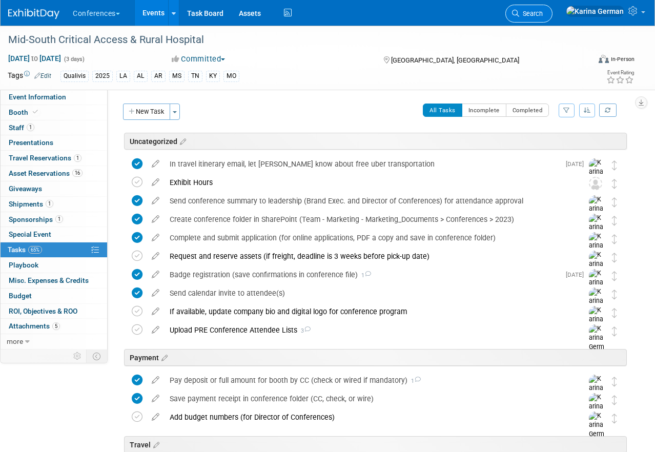
click at [543, 10] on span "Search" at bounding box center [531, 14] width 24 height 8
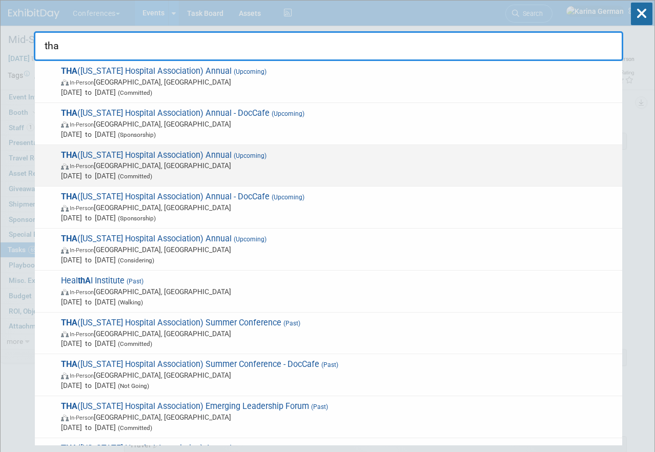
type input "tha"
click at [200, 166] on span "In-Person San Antonio, TX" at bounding box center [339, 165] width 556 height 10
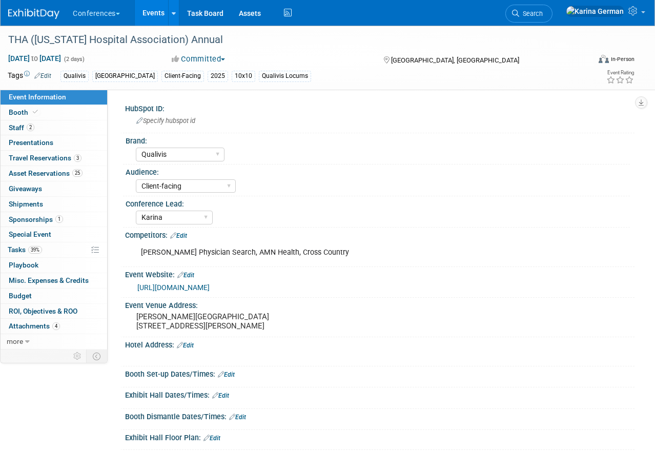
select select "Qualivis"
select select "Client-facing"
select select "Karina"
click at [42, 249] on span "39%" at bounding box center [35, 250] width 14 height 8
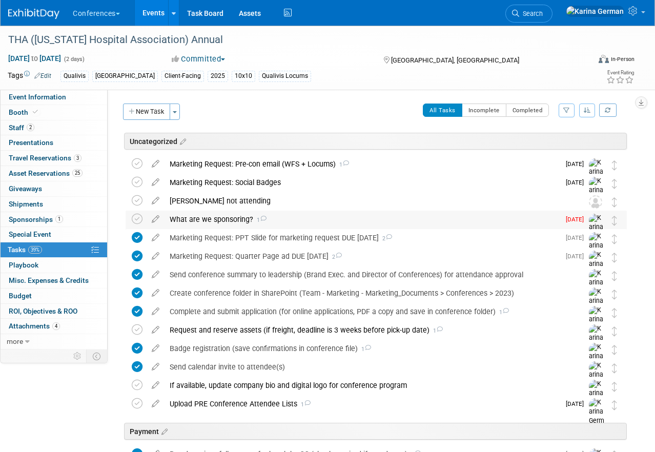
click at [219, 220] on div "What are we sponsoring? 1" at bounding box center [361, 219] width 395 height 17
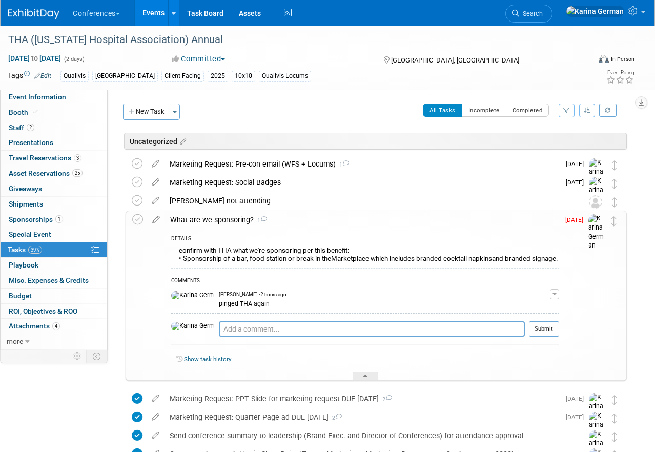
click at [219, 220] on div "What are we sponsoring? 1" at bounding box center [362, 219] width 394 height 17
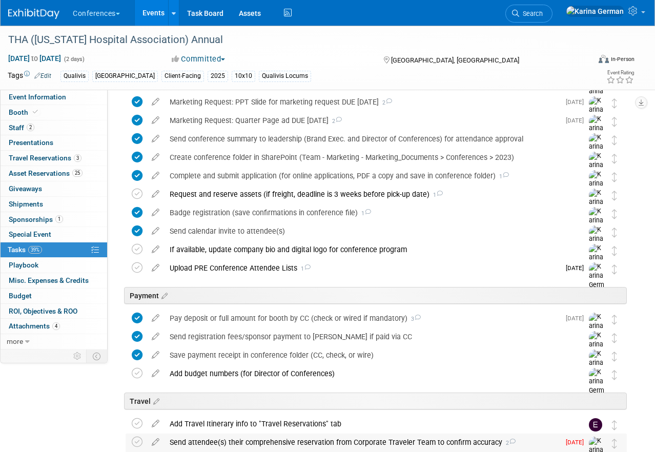
scroll to position [133, 0]
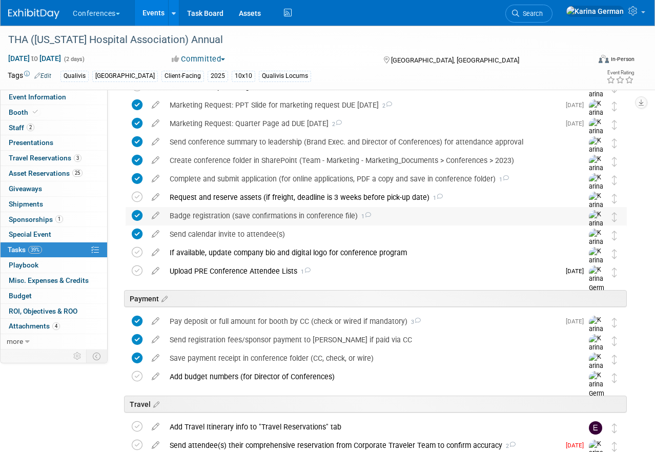
click at [225, 209] on div "Badge registration (save confirmations in conference file) 1" at bounding box center [366, 215] width 404 height 17
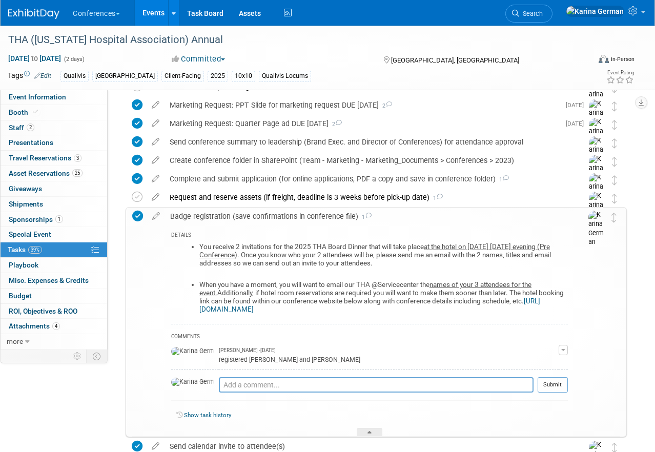
scroll to position [152, 0]
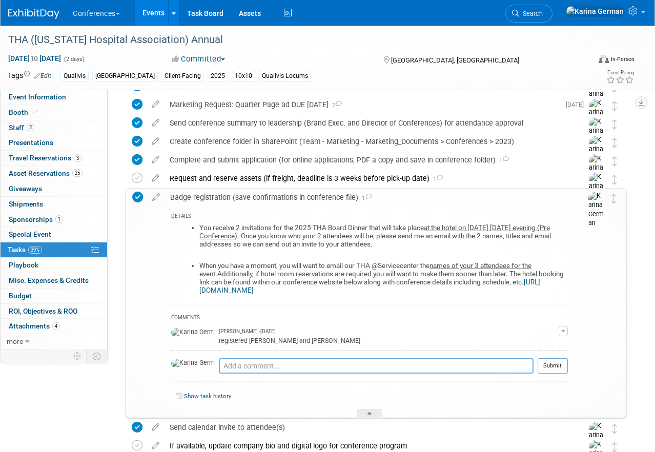
click at [237, 360] on textarea at bounding box center [376, 365] width 315 height 15
type textarea "l"
type textarea "also registered for board dinner"
click at [555, 366] on button "Submit" at bounding box center [553, 365] width 30 height 15
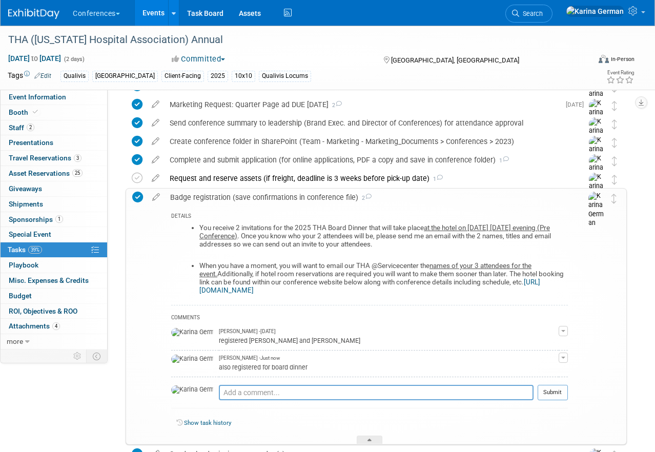
click at [270, 198] on div "Badge registration (save confirmations in conference file) 2" at bounding box center [366, 197] width 403 height 17
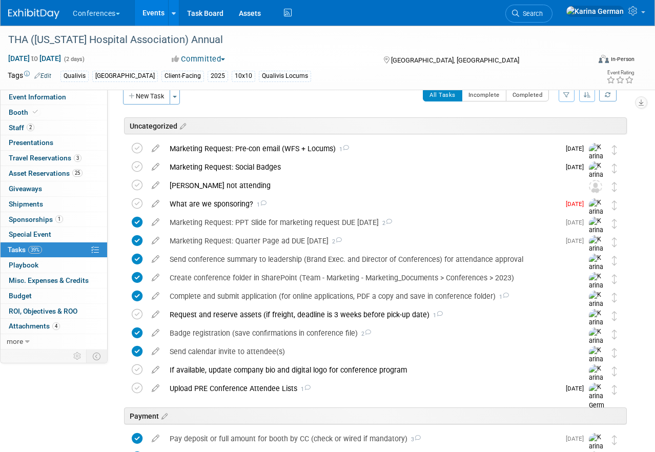
scroll to position [0, 0]
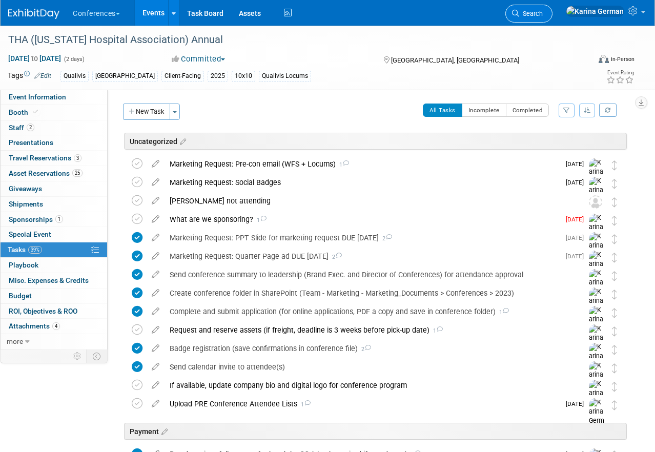
click at [552, 9] on link "Search" at bounding box center [528, 14] width 47 height 18
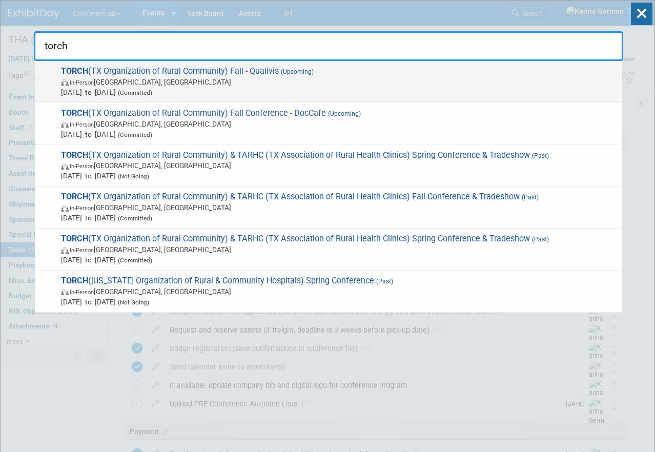
type input "torch"
click at [396, 82] on span "In-Person Austin, TX" at bounding box center [339, 82] width 556 height 10
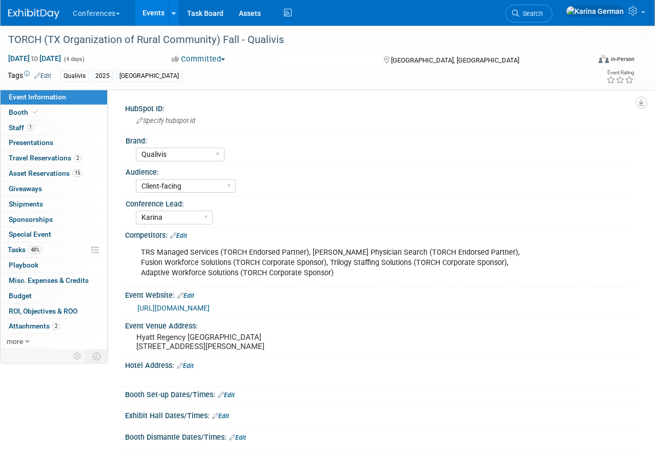
select select "Qualivis"
select select "Client-facing"
select select "Karina"
click at [45, 246] on link "48% Tasks 48%" at bounding box center [54, 249] width 107 height 15
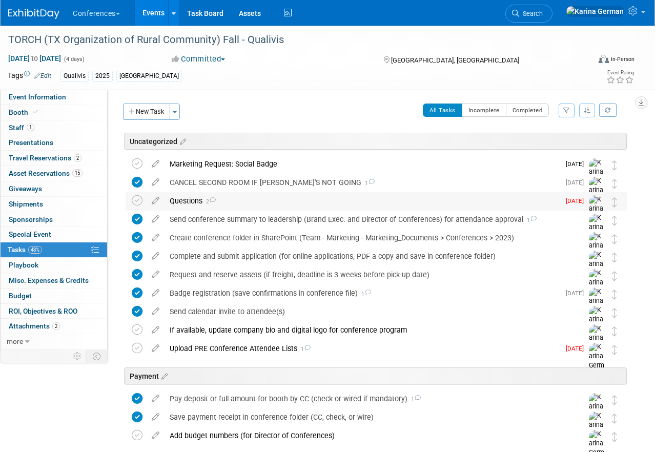
click at [225, 204] on div "Questions 2" at bounding box center [361, 200] width 395 height 17
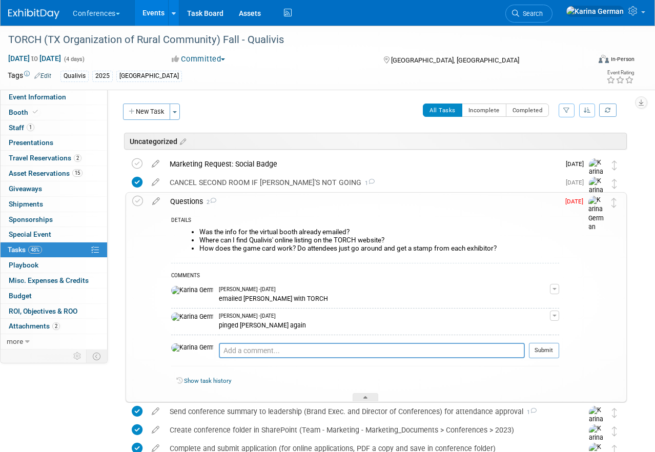
click at [226, 203] on div "Questions 2" at bounding box center [362, 201] width 394 height 17
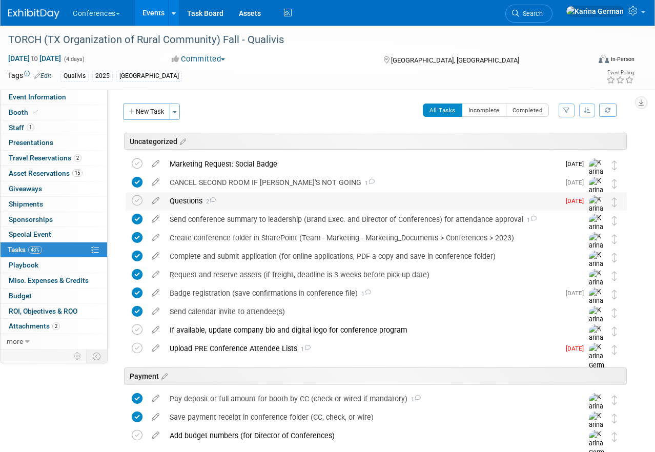
click at [226, 203] on div "Questions 2" at bounding box center [361, 200] width 395 height 17
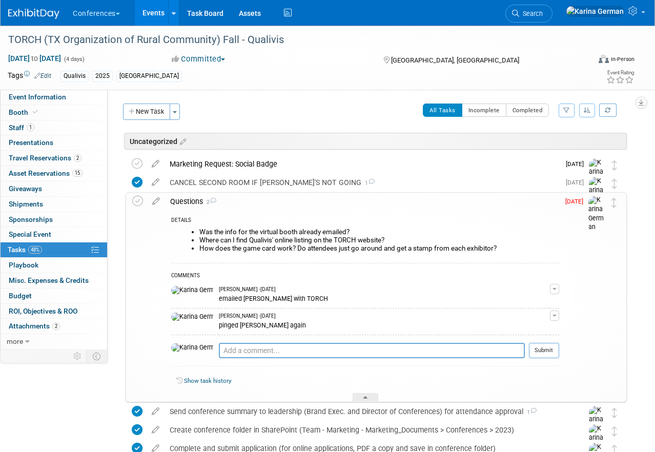
click at [226, 203] on div "Questions 2" at bounding box center [362, 201] width 394 height 17
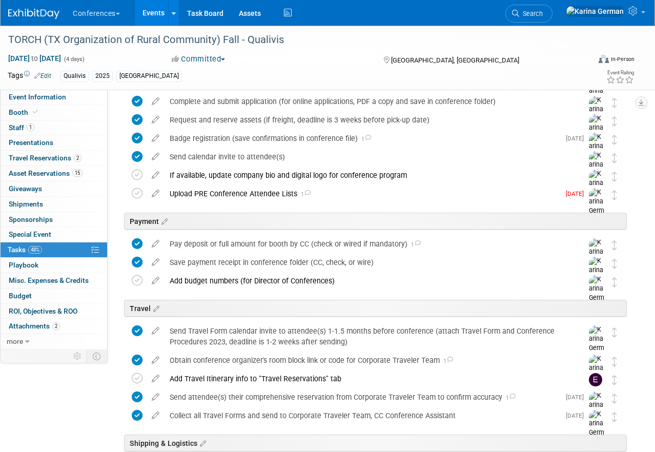
scroll to position [157, 0]
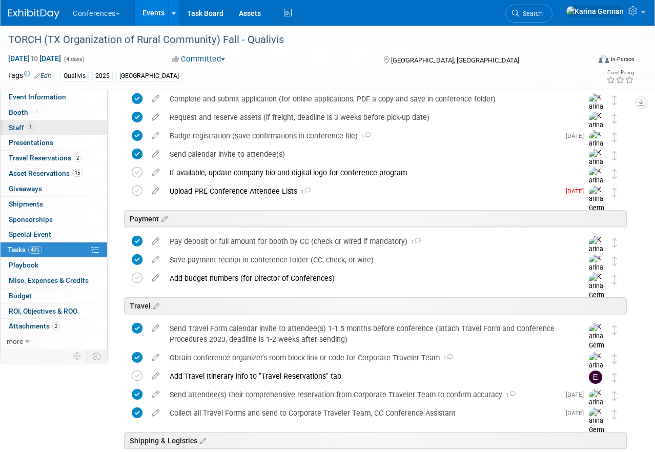
click at [62, 121] on link "1 Staff 1" at bounding box center [54, 127] width 107 height 15
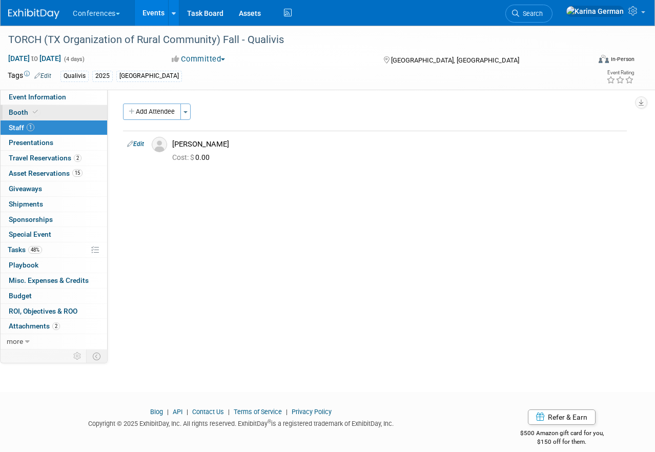
click at [62, 111] on link "Booth" at bounding box center [54, 112] width 107 height 15
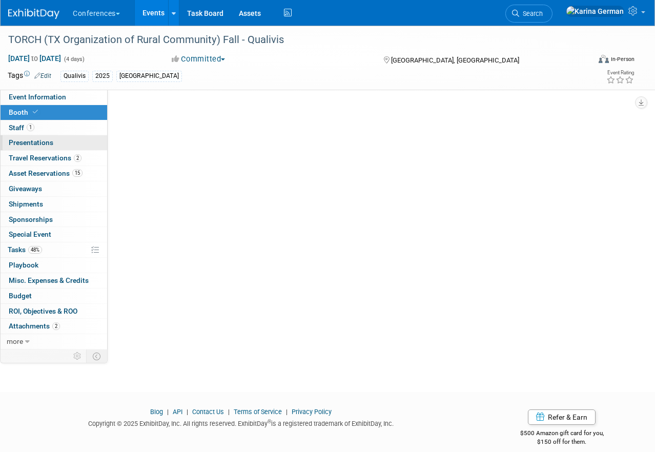
select select "6' tabletop"
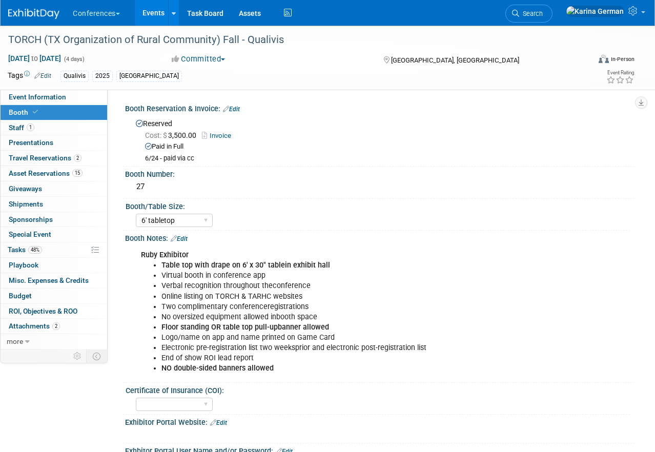
scroll to position [13, 0]
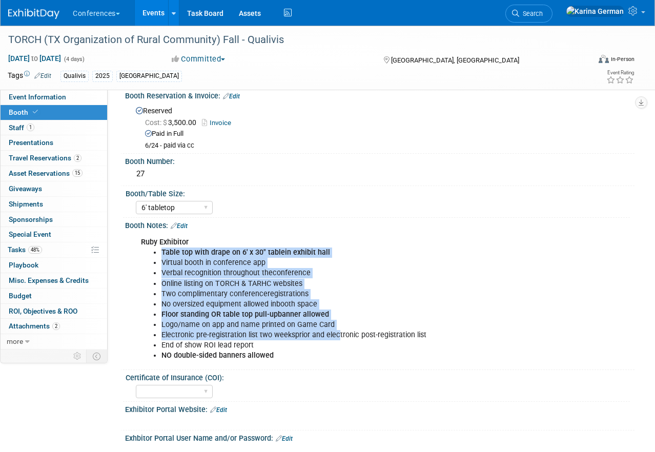
drag, startPoint x: 158, startPoint y: 253, endPoint x: 338, endPoint y: 338, distance: 198.3
click at [338, 338] on ul "Table top with drape on 6' x 30" tablein exhibit hall Virtual booth in conferen…" at bounding box center [334, 304] width 387 height 113
click at [338, 338] on li "Electronic pre-registration list two weeksprior and electronic post-registratio…" at bounding box center [344, 335] width 366 height 10
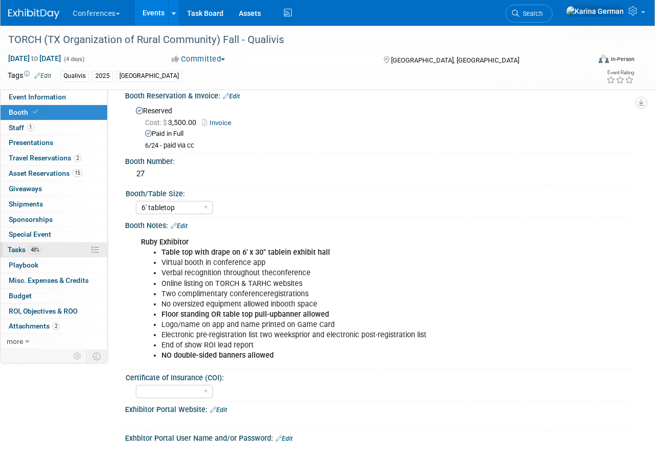
click at [77, 247] on link "48% Tasks 48%" at bounding box center [54, 249] width 107 height 15
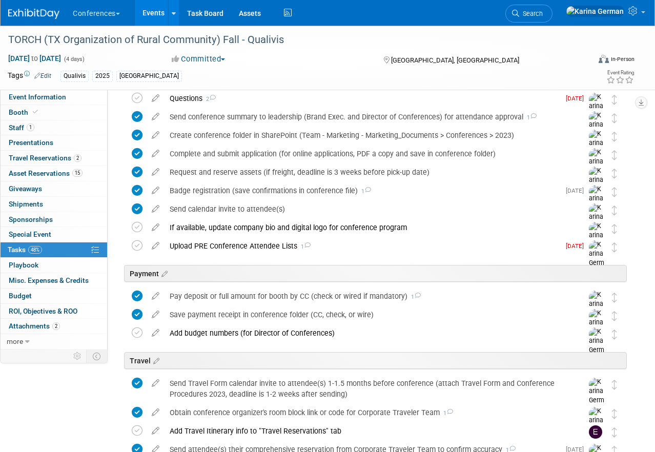
scroll to position [117, 0]
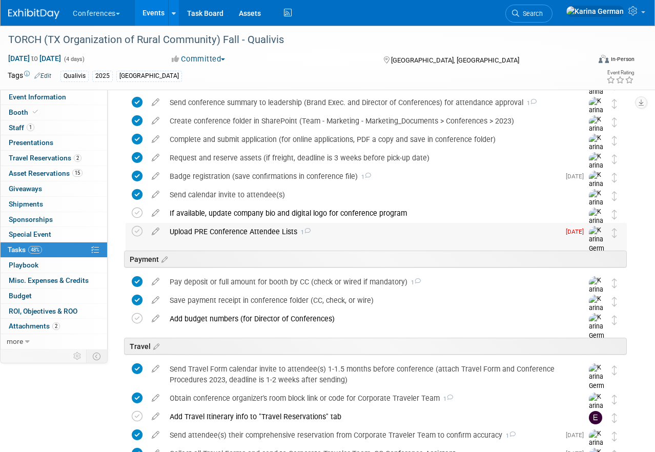
click at [269, 233] on div "Upload PRE Conference Attendee Lists 1" at bounding box center [361, 231] width 395 height 17
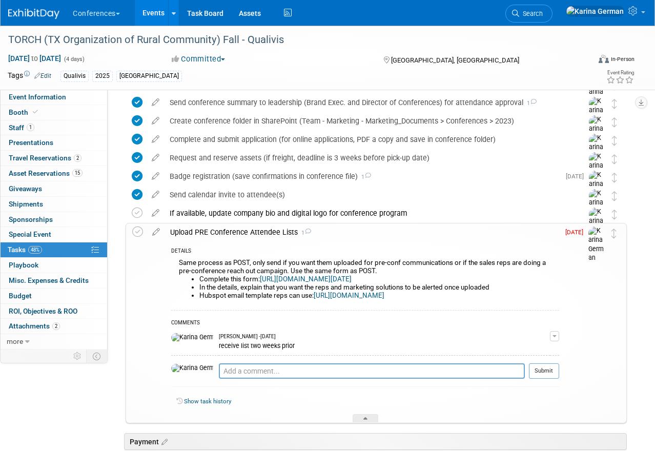
click at [269, 233] on div "Upload PRE Conference Attendee Lists 1" at bounding box center [362, 231] width 394 height 17
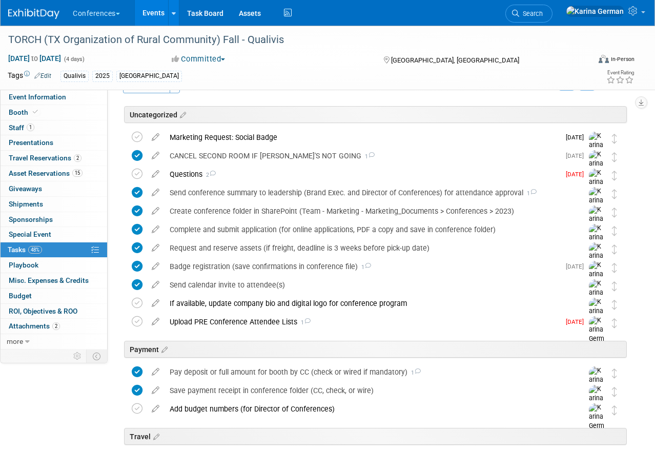
scroll to position [0, 0]
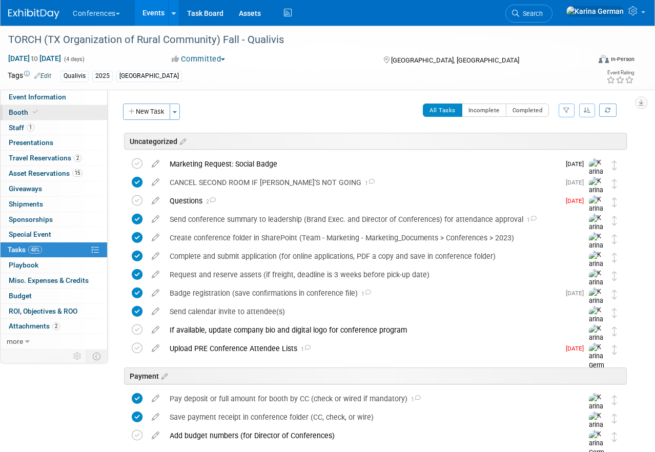
click at [57, 110] on link "Booth" at bounding box center [54, 112] width 107 height 15
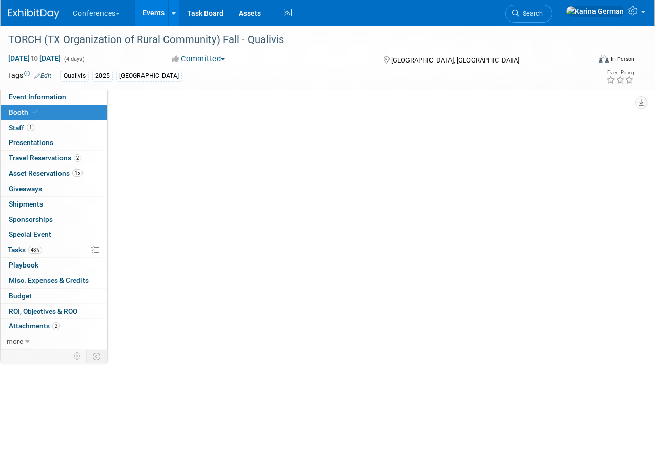
select select "6' tabletop"
